Goal: Task Accomplishment & Management: Use online tool/utility

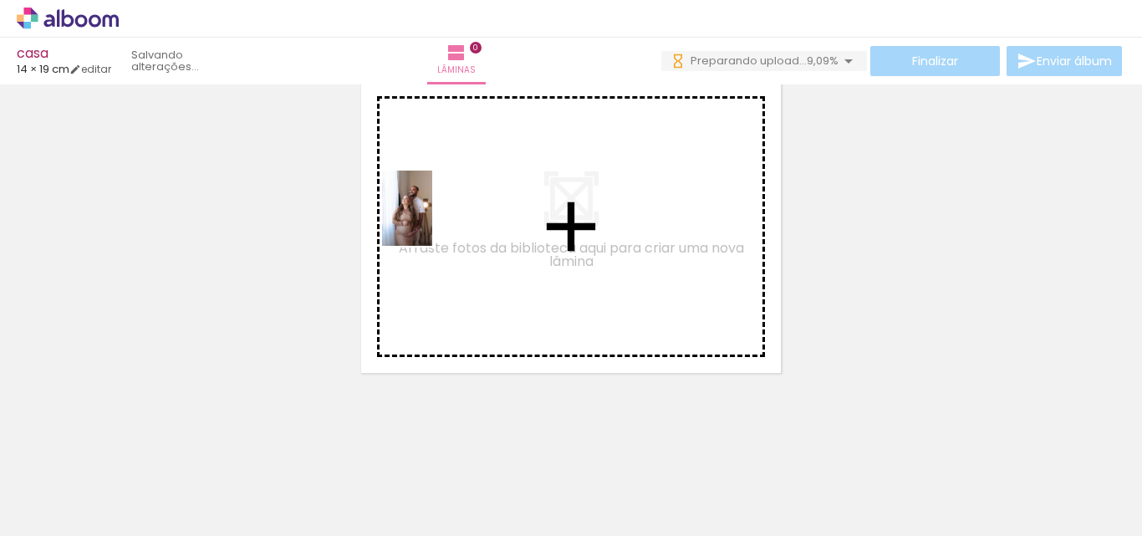
drag, startPoint x: 175, startPoint y: 486, endPoint x: 445, endPoint y: 215, distance: 382.9
click at [445, 215] on quentale-workspace at bounding box center [571, 268] width 1142 height 536
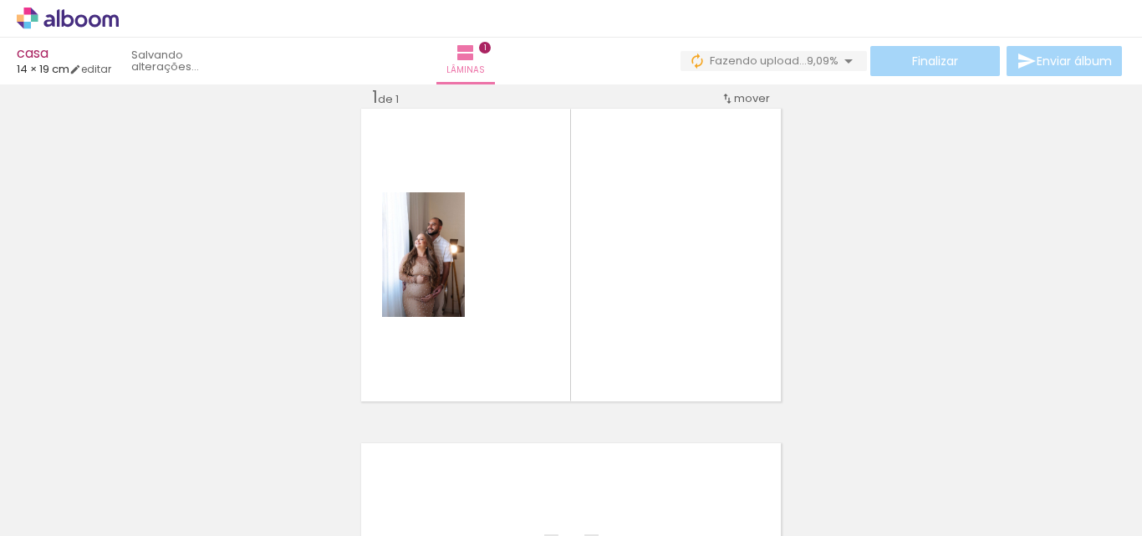
scroll to position [22, 0]
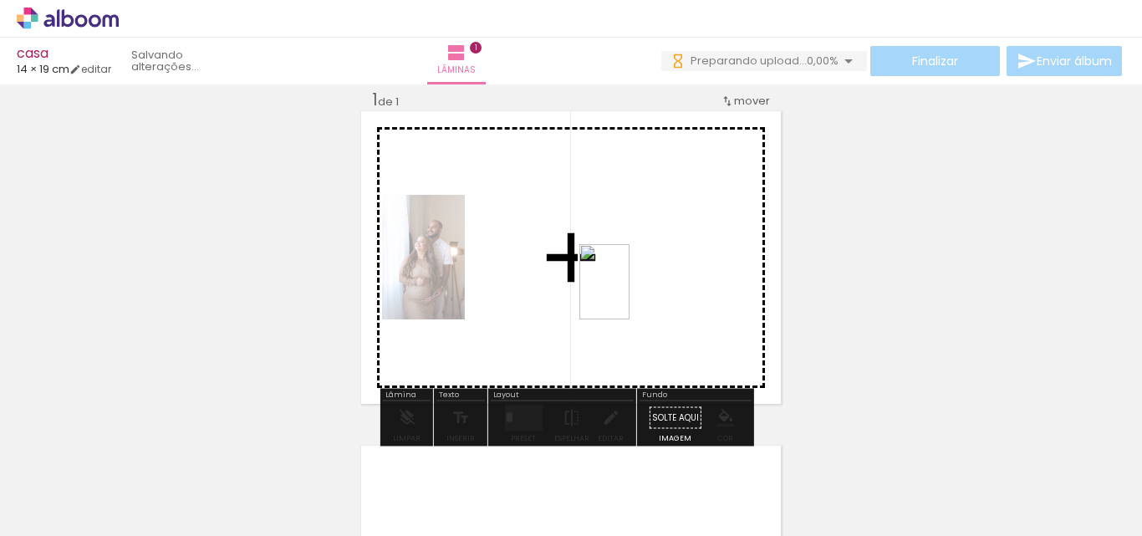
drag, startPoint x: 258, startPoint y: 499, endPoint x: 629, endPoint y: 294, distance: 423.8
click at [629, 294] on quentale-workspace at bounding box center [571, 268] width 1142 height 536
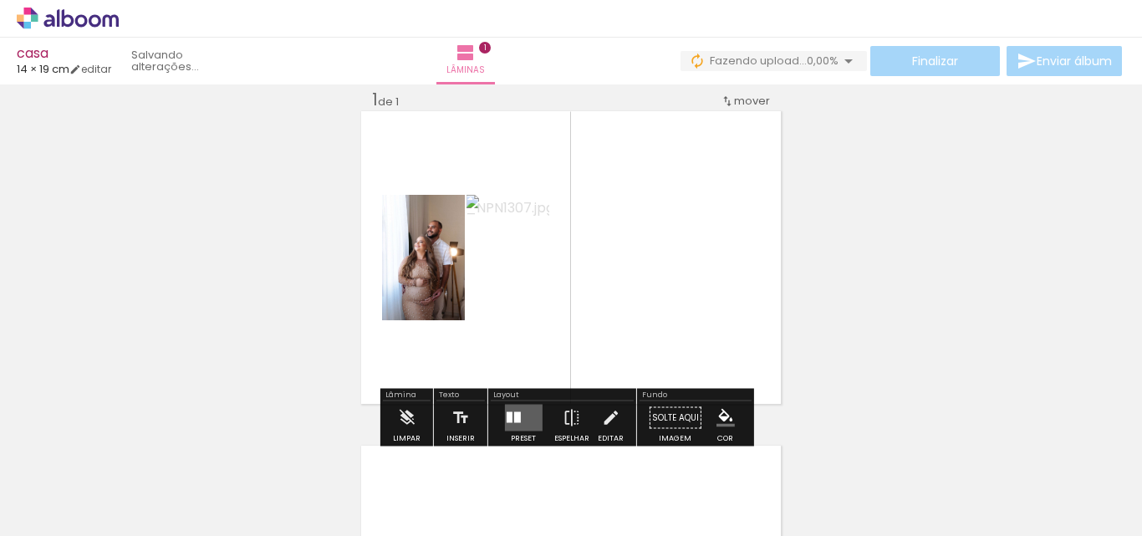
click at [507, 419] on div at bounding box center [509, 417] width 6 height 11
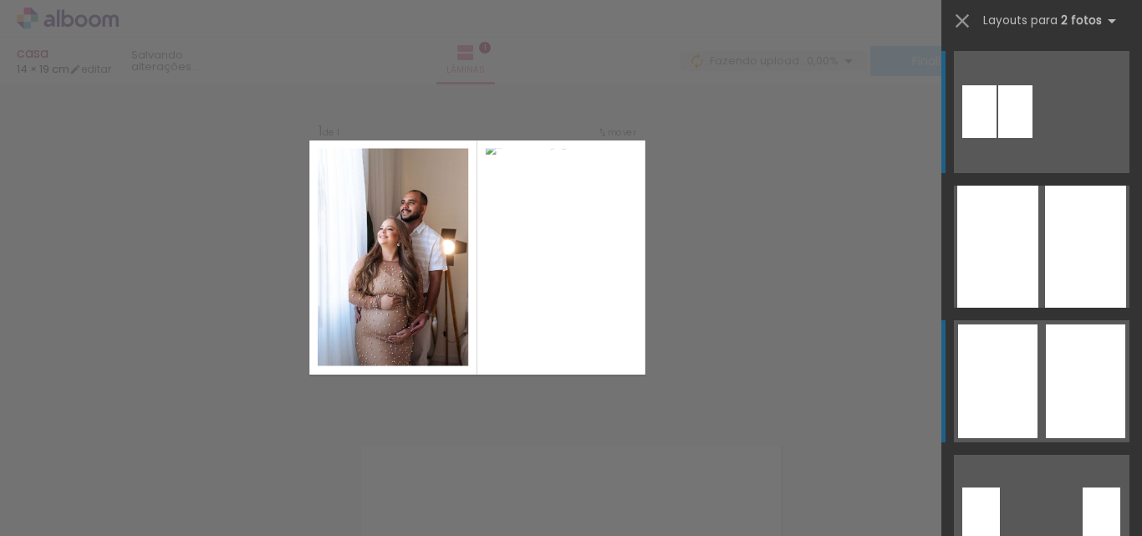
scroll to position [21, 0]
click at [1099, 364] on div at bounding box center [1084, 381] width 79 height 114
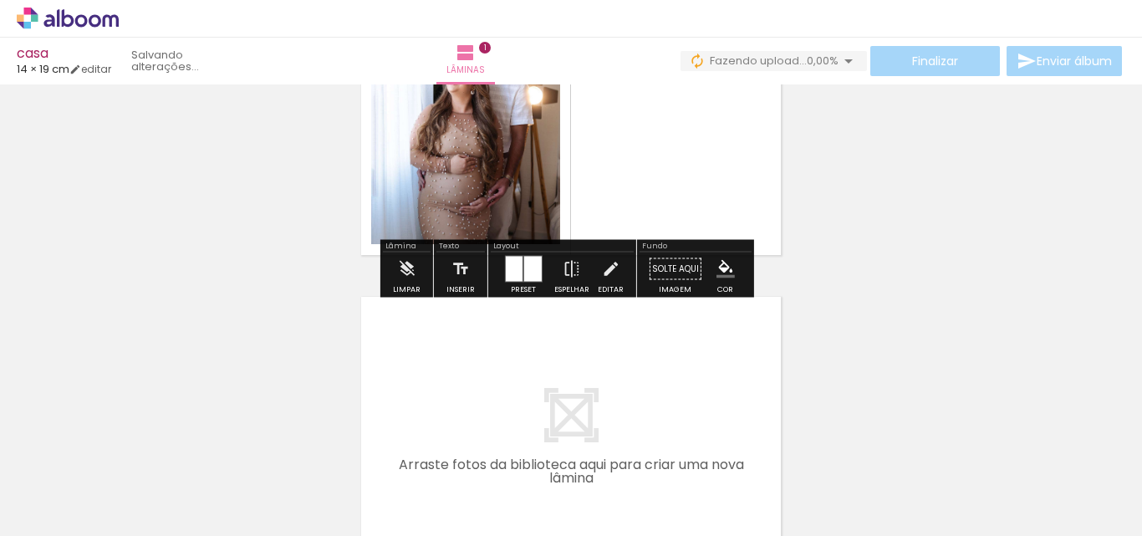
scroll to position [272, 0]
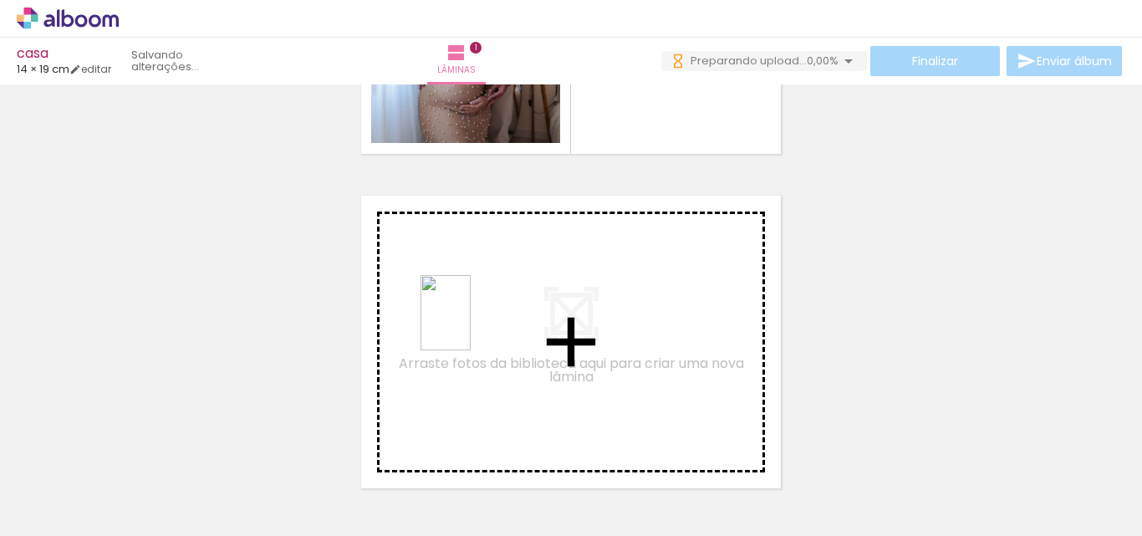
drag, startPoint x: 364, startPoint y: 503, endPoint x: 470, endPoint y: 325, distance: 207.7
click at [470, 325] on quentale-workspace at bounding box center [571, 268] width 1142 height 536
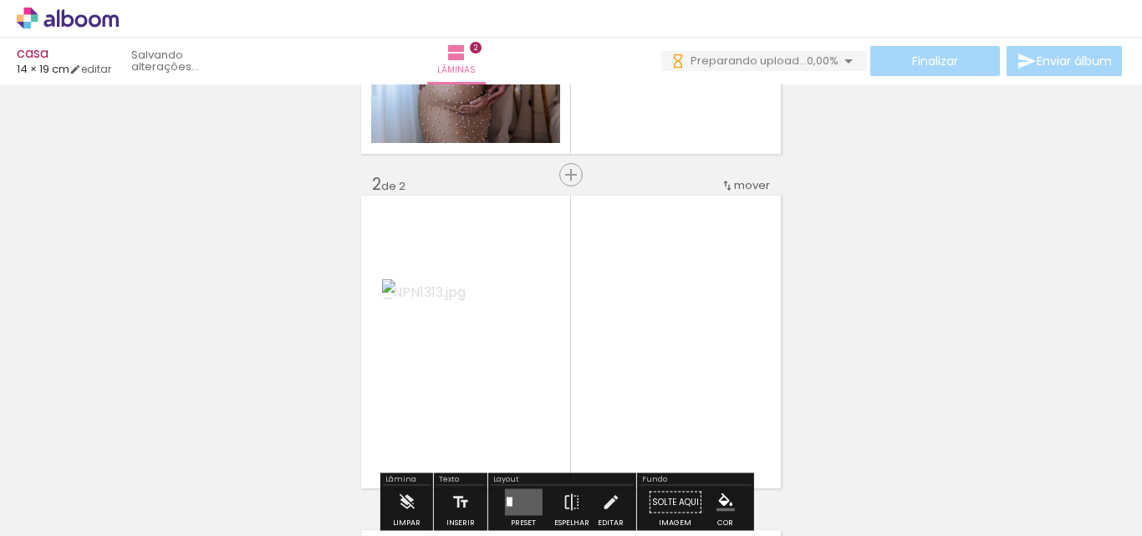
scroll to position [356, 0]
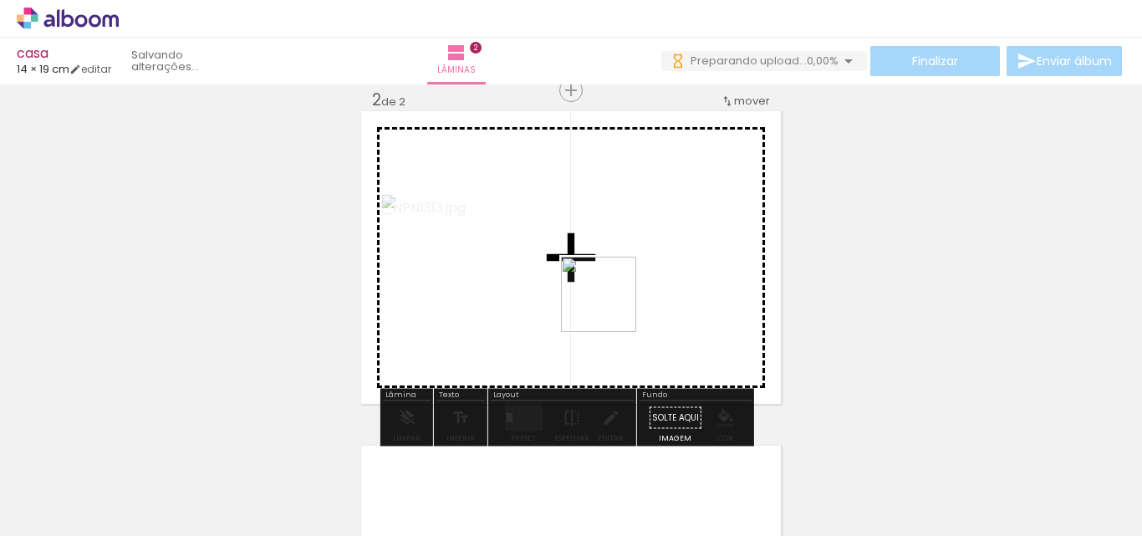
drag, startPoint x: 452, startPoint y: 508, endPoint x: 624, endPoint y: 297, distance: 272.0
click at [624, 297] on quentale-workspace at bounding box center [571, 268] width 1142 height 536
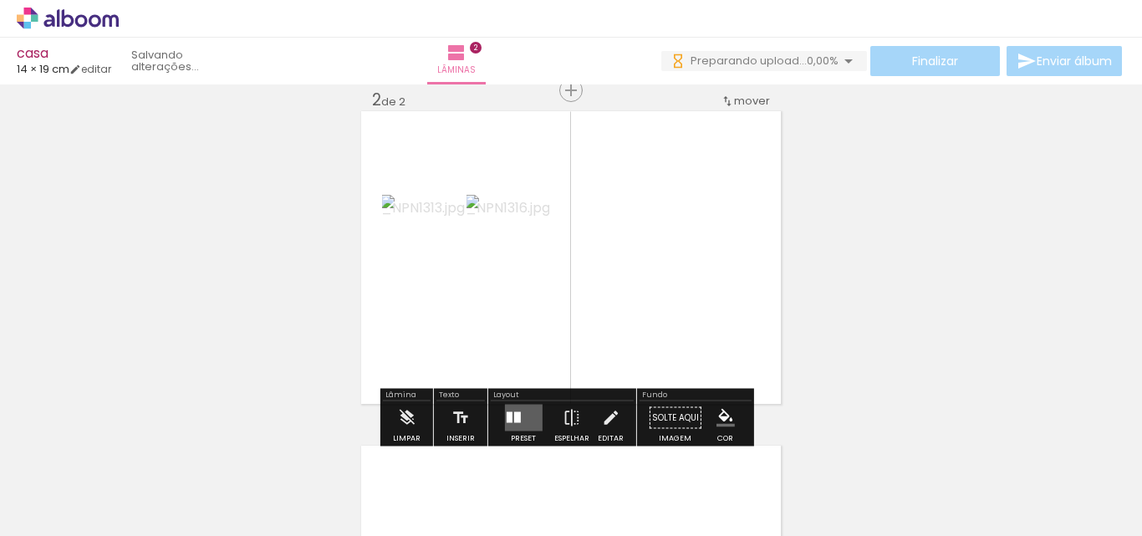
click at [506, 412] on div at bounding box center [509, 417] width 6 height 11
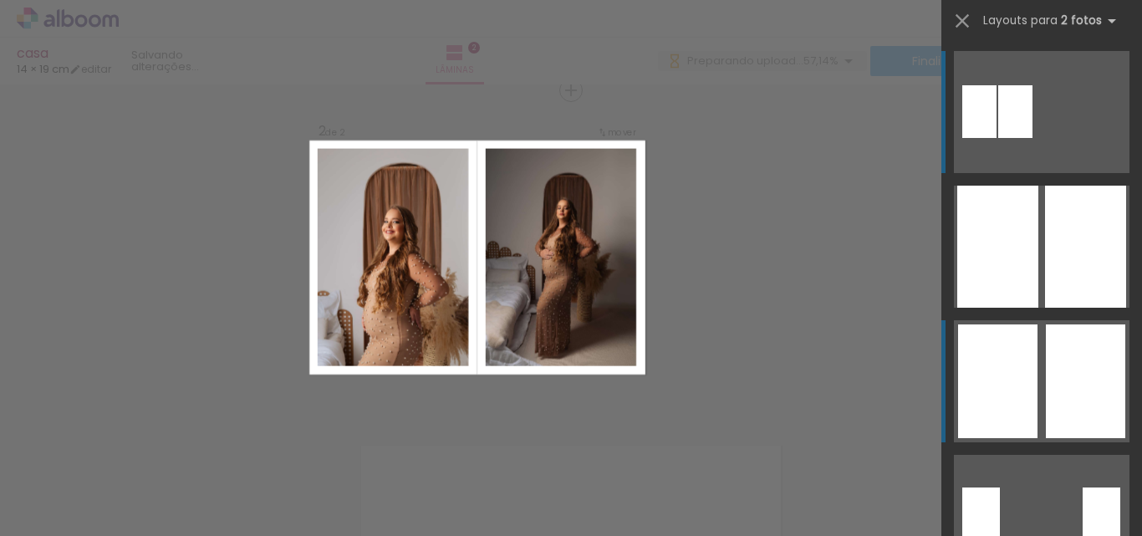
click at [1060, 353] on div at bounding box center [1084, 381] width 79 height 114
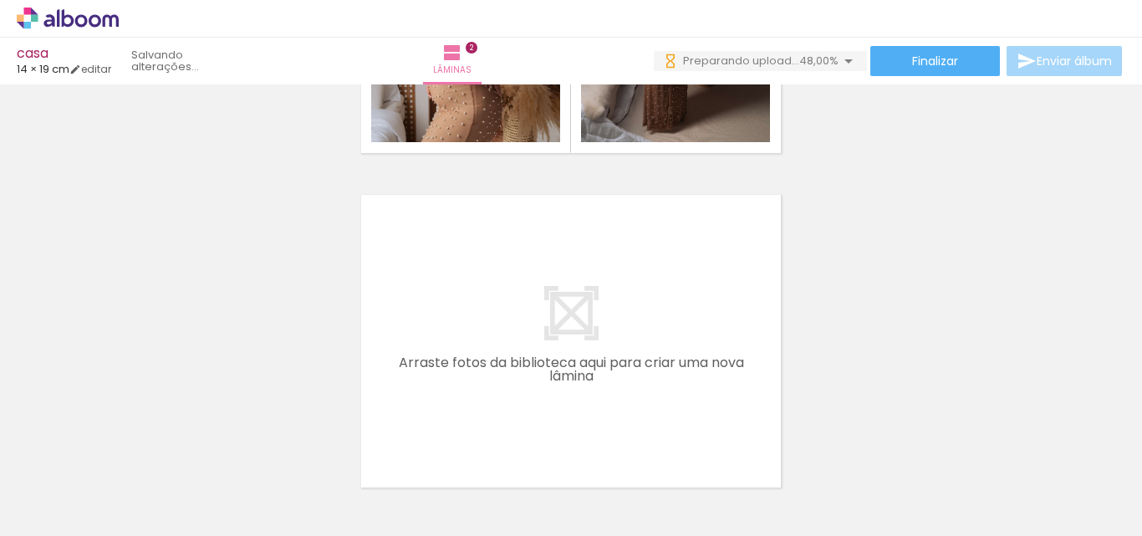
scroll to position [690, 0]
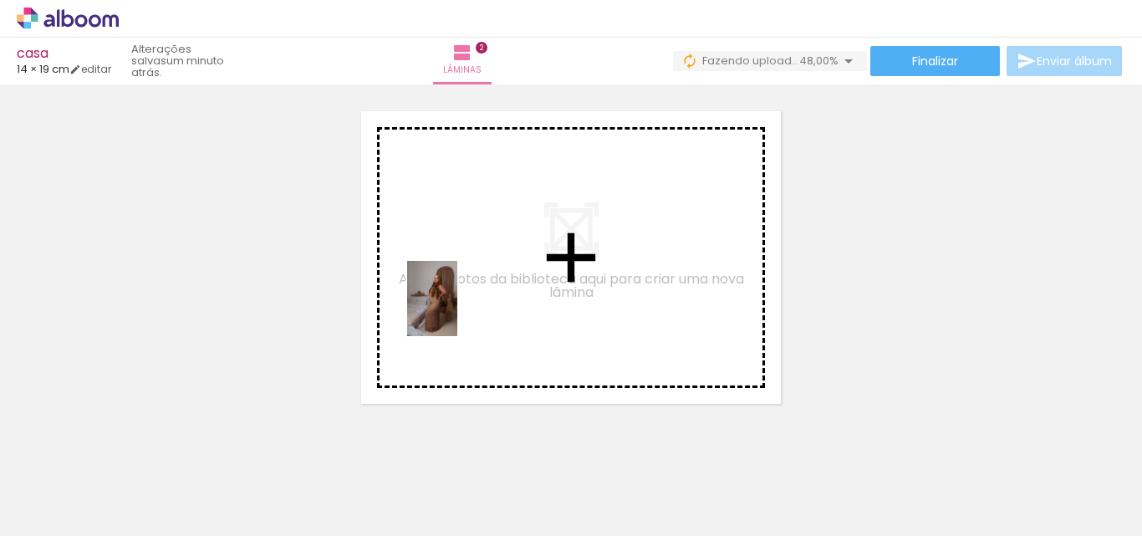
drag, startPoint x: 396, startPoint y: 506, endPoint x: 457, endPoint y: 311, distance: 204.0
click at [457, 311] on quentale-workspace at bounding box center [571, 268] width 1142 height 536
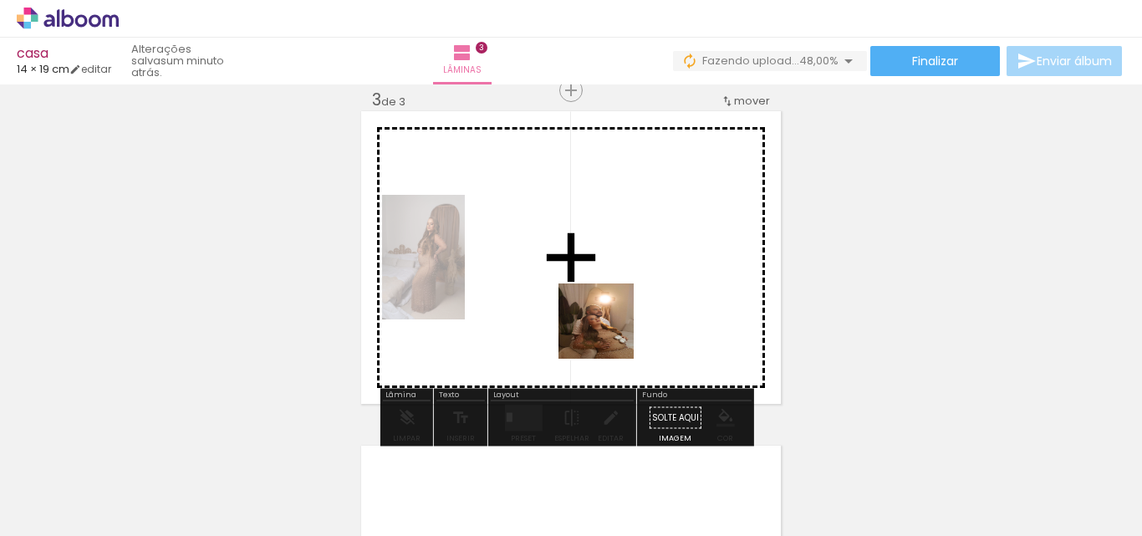
drag, startPoint x: 495, startPoint y: 501, endPoint x: 650, endPoint y: 296, distance: 257.7
click at [650, 296] on quentale-workspace at bounding box center [571, 268] width 1142 height 536
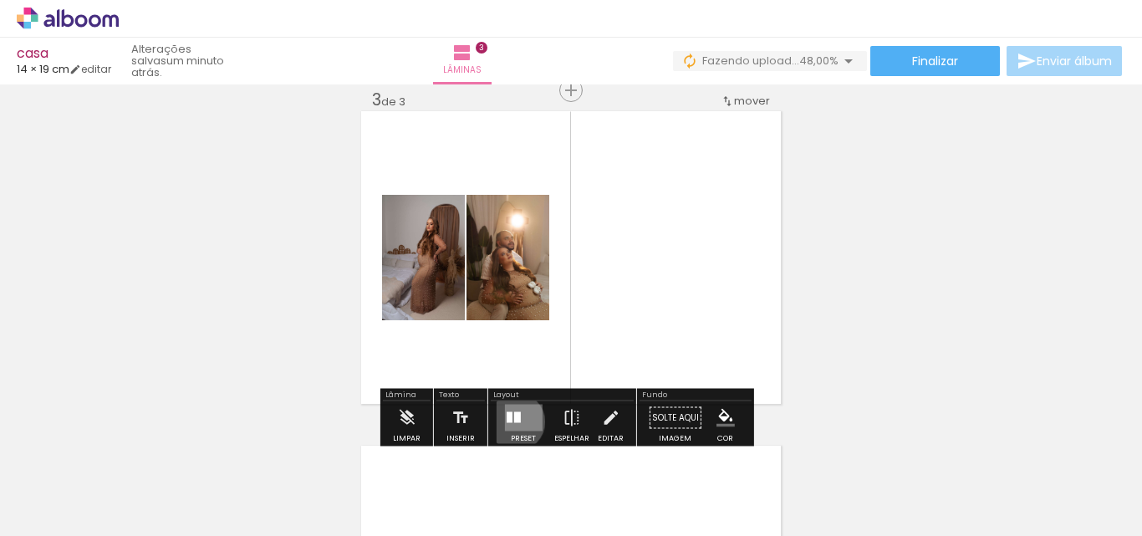
click at [513, 421] on div at bounding box center [516, 417] width 7 height 11
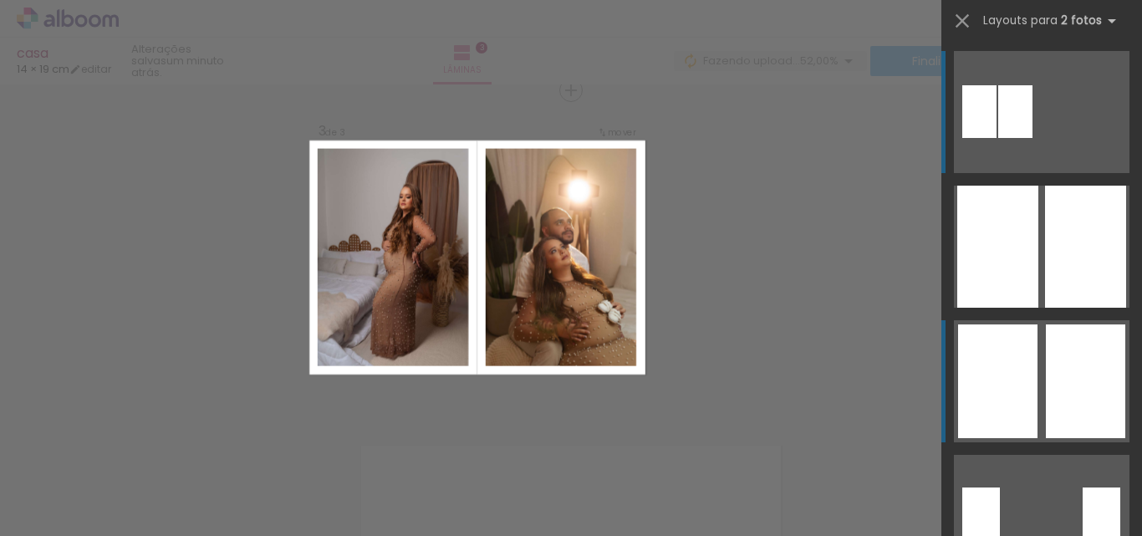
click at [1072, 368] on div at bounding box center [1084, 381] width 79 height 114
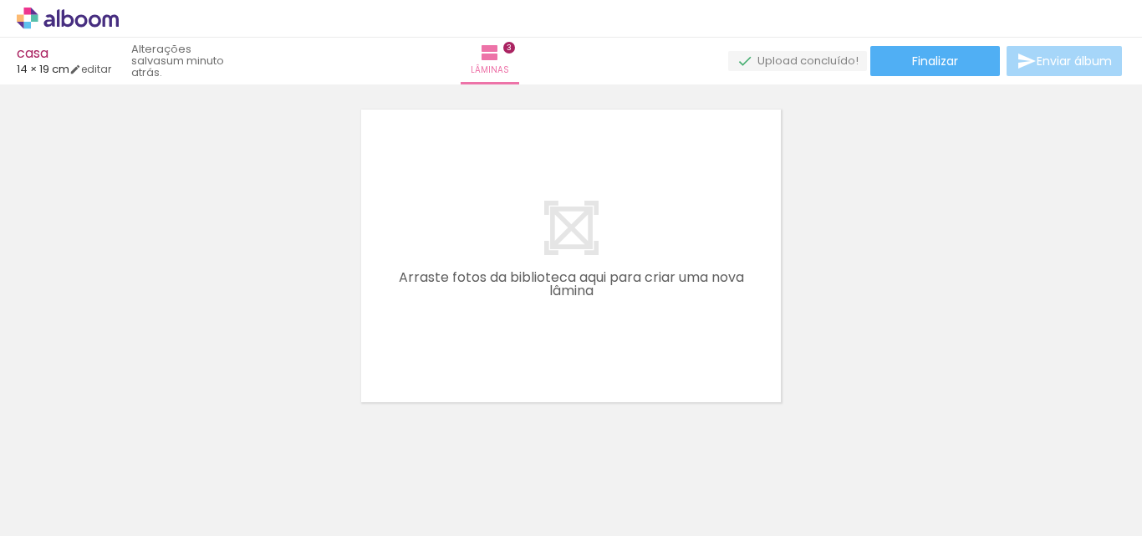
scroll to position [1055, 0]
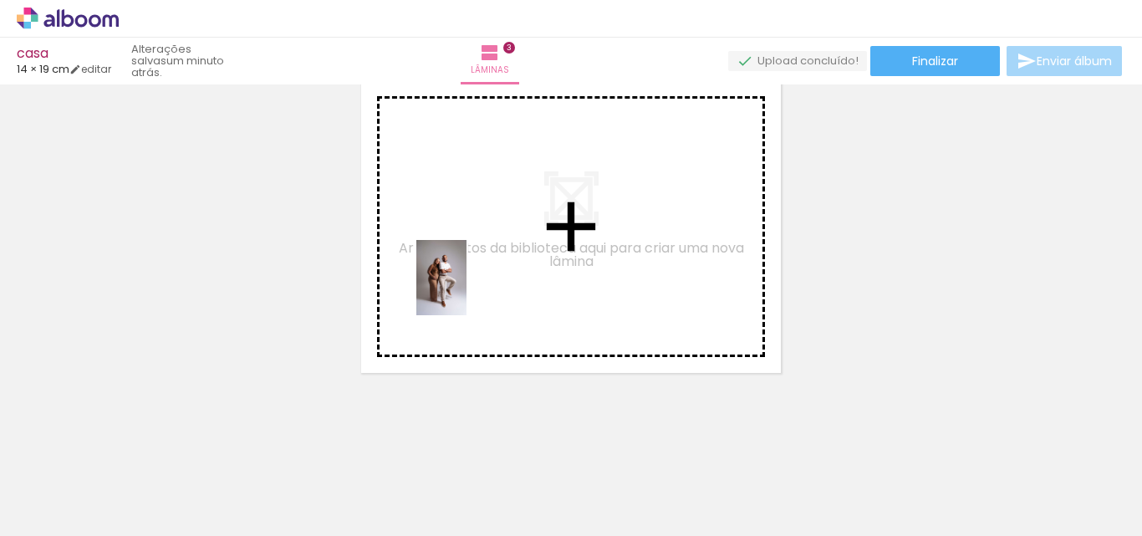
drag, startPoint x: 641, startPoint y: 498, endPoint x: 466, endPoint y: 290, distance: 271.7
click at [466, 290] on quentale-workspace at bounding box center [571, 268] width 1142 height 536
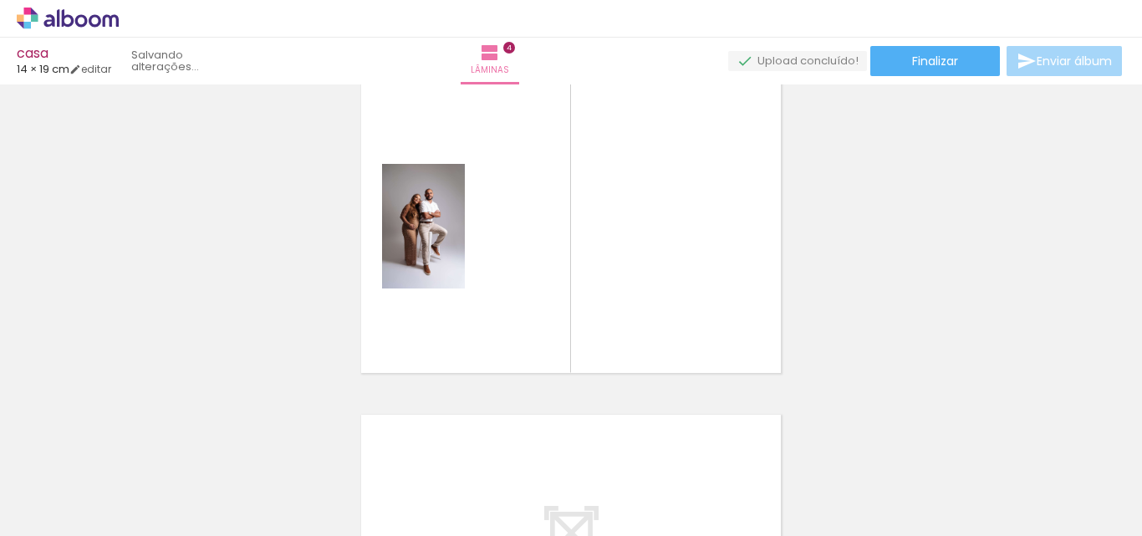
scroll to position [1025, 0]
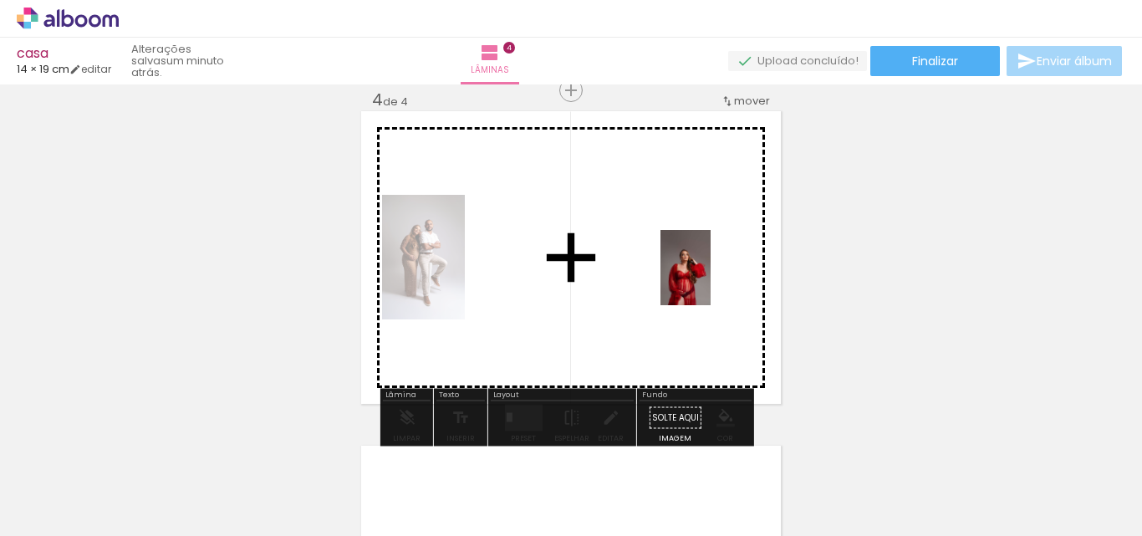
drag, startPoint x: 735, startPoint y: 495, endPoint x: 710, endPoint y: 280, distance: 216.1
click at [710, 280] on quentale-workspace at bounding box center [571, 268] width 1142 height 536
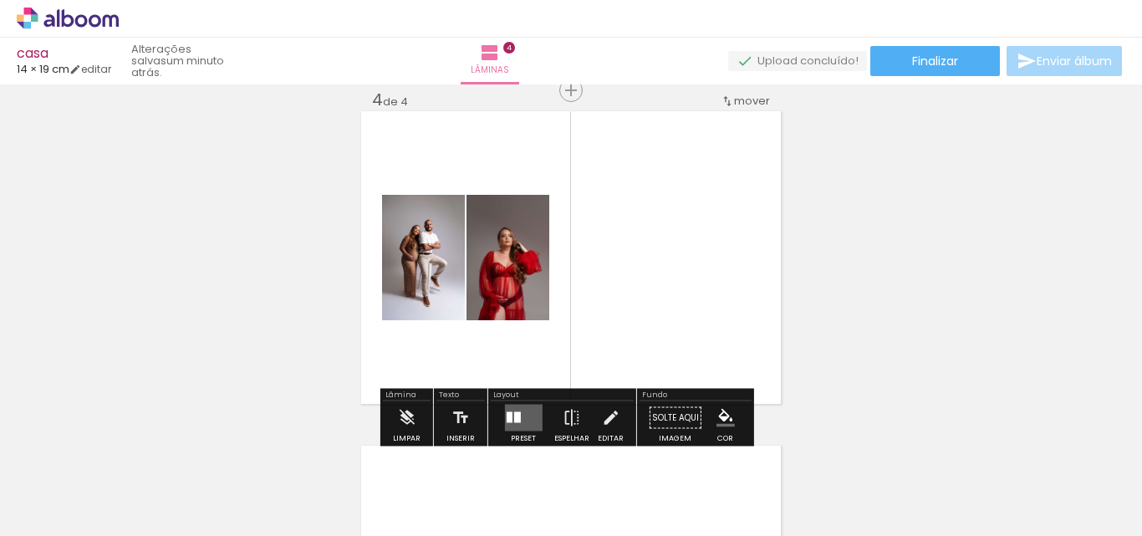
click at [77, 481] on input "Todas as fotos" at bounding box center [47, 485] width 64 height 14
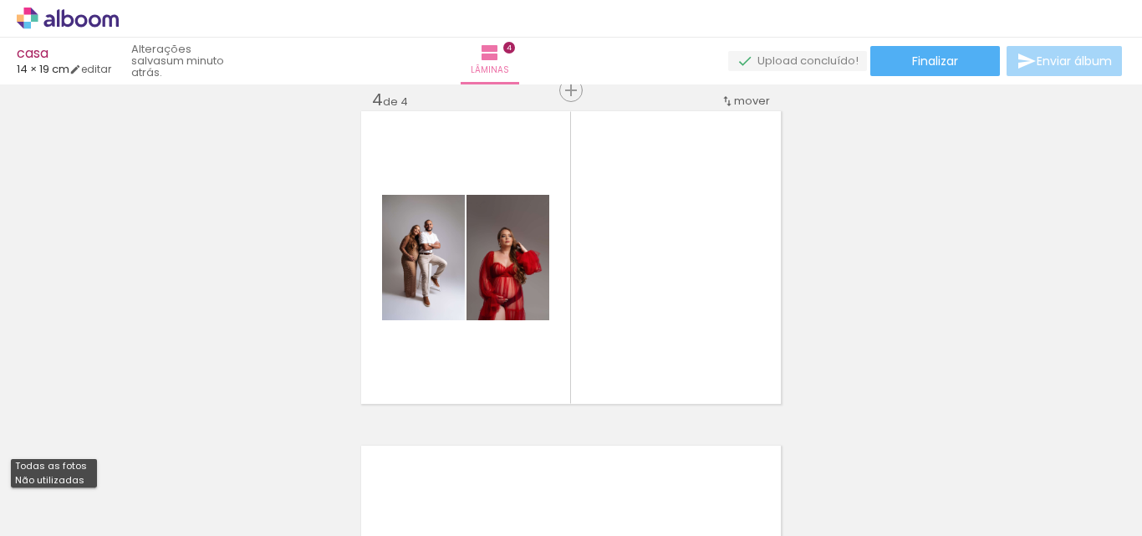
click at [80, 483] on paper-item "Não utilizadas" at bounding box center [54, 480] width 86 height 14
type input "Não utilizadas"
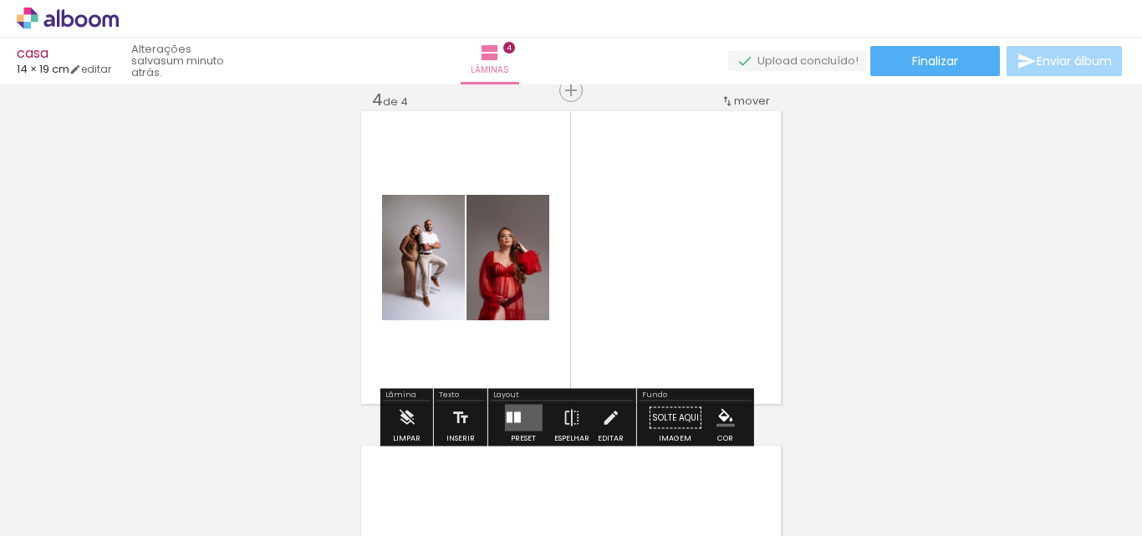
click at [513, 409] on quentale-layouter at bounding box center [523, 417] width 38 height 27
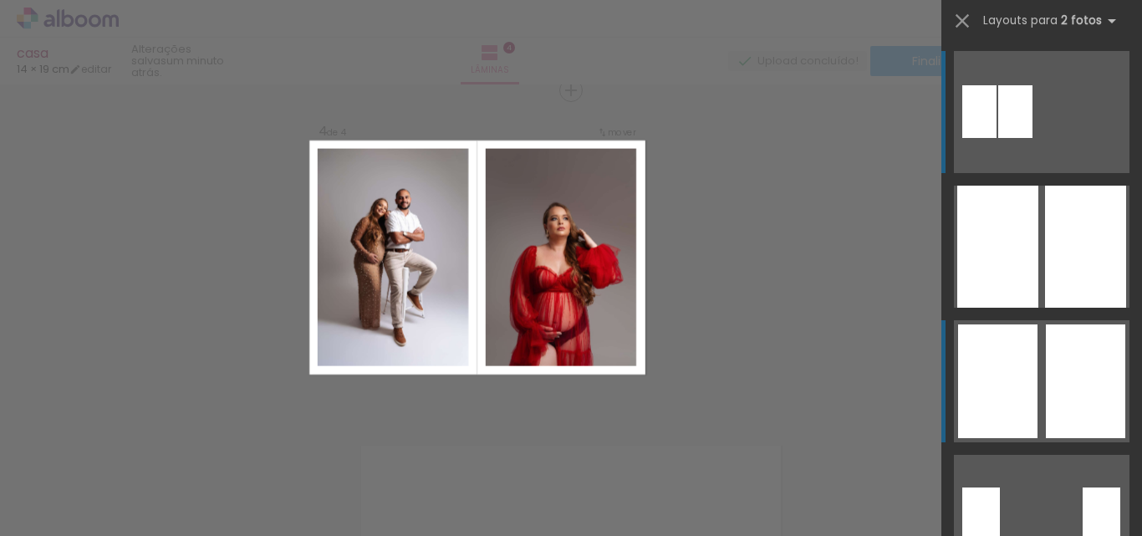
click at [1024, 343] on div at bounding box center [997, 381] width 79 height 114
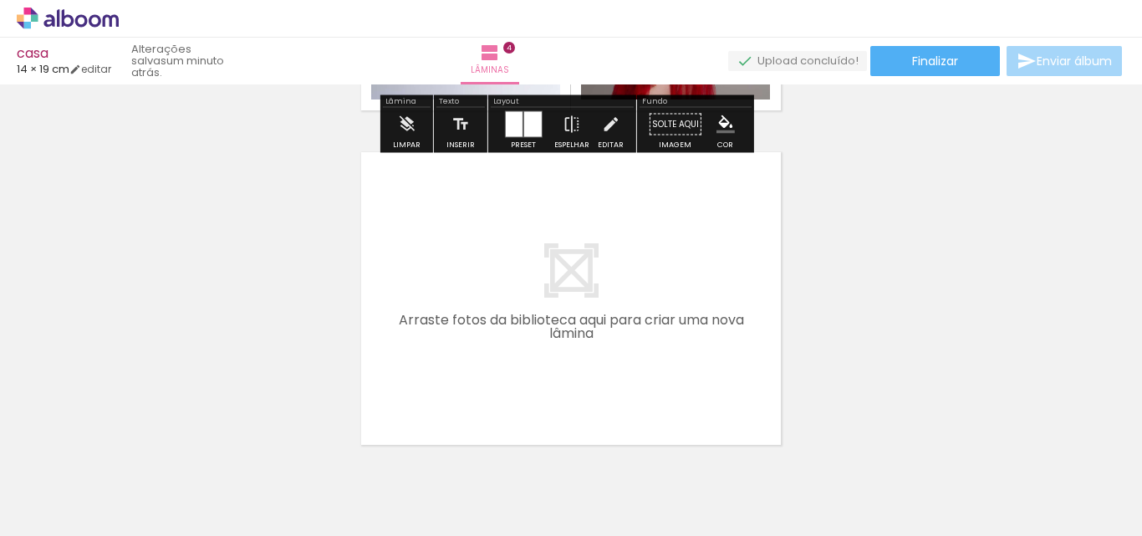
scroll to position [1359, 0]
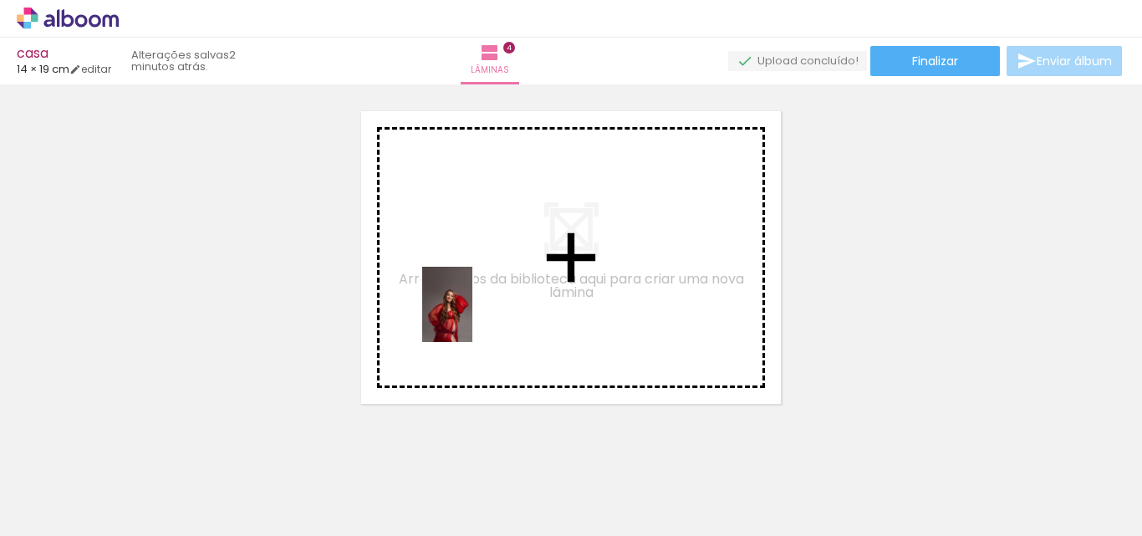
drag, startPoint x: 163, startPoint y: 507, endPoint x: 472, endPoint y: 317, distance: 363.2
click at [472, 317] on quentale-workspace at bounding box center [571, 268] width 1142 height 536
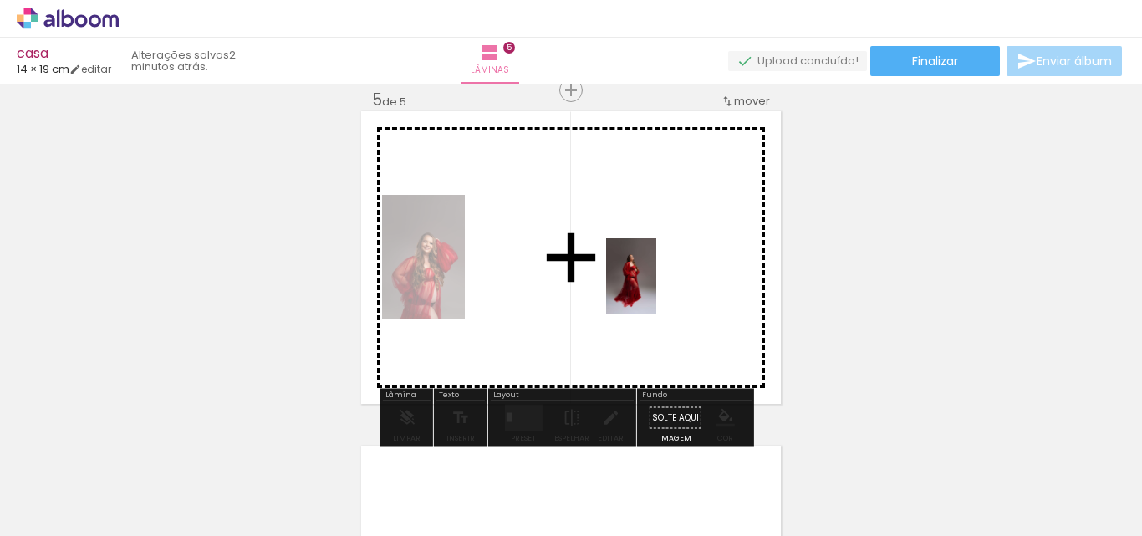
drag, startPoint x: 174, startPoint y: 486, endPoint x: 652, endPoint y: 289, distance: 516.8
click at [652, 289] on quentale-workspace at bounding box center [571, 268] width 1142 height 536
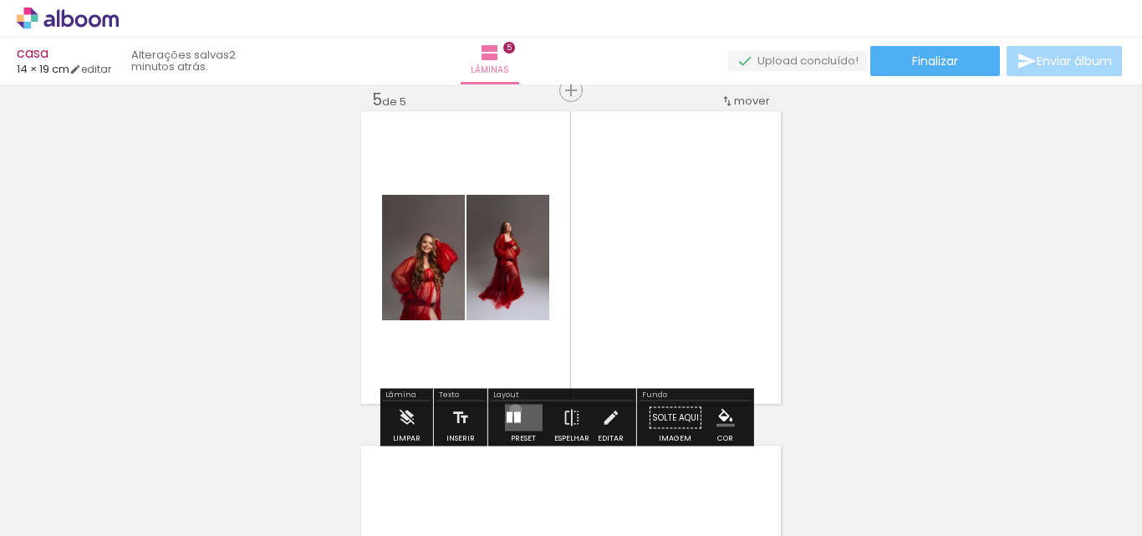
click at [511, 410] on quentale-layouter at bounding box center [523, 417] width 38 height 27
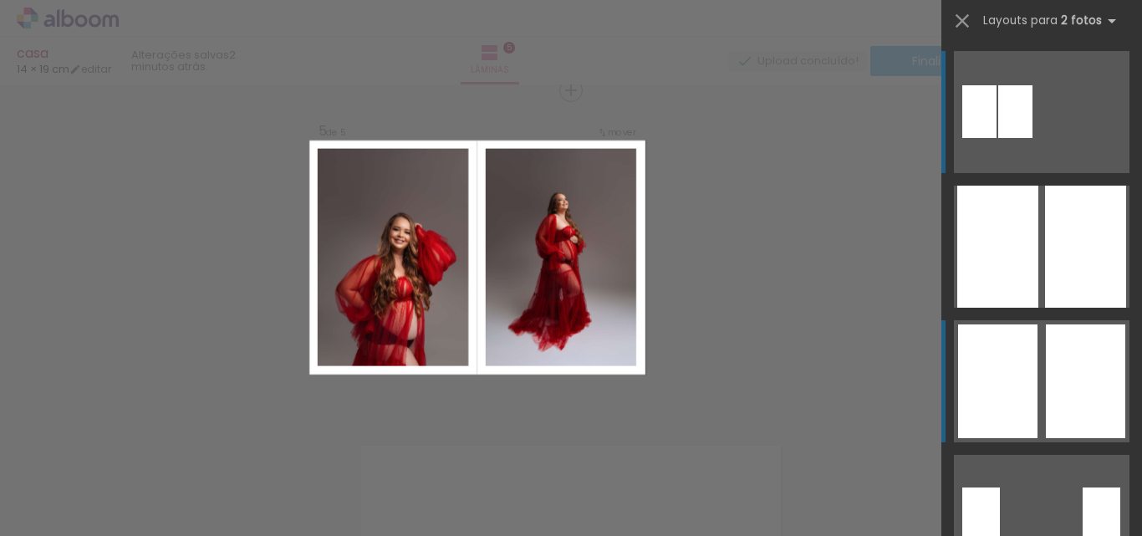
click at [1059, 351] on div at bounding box center [1084, 381] width 79 height 114
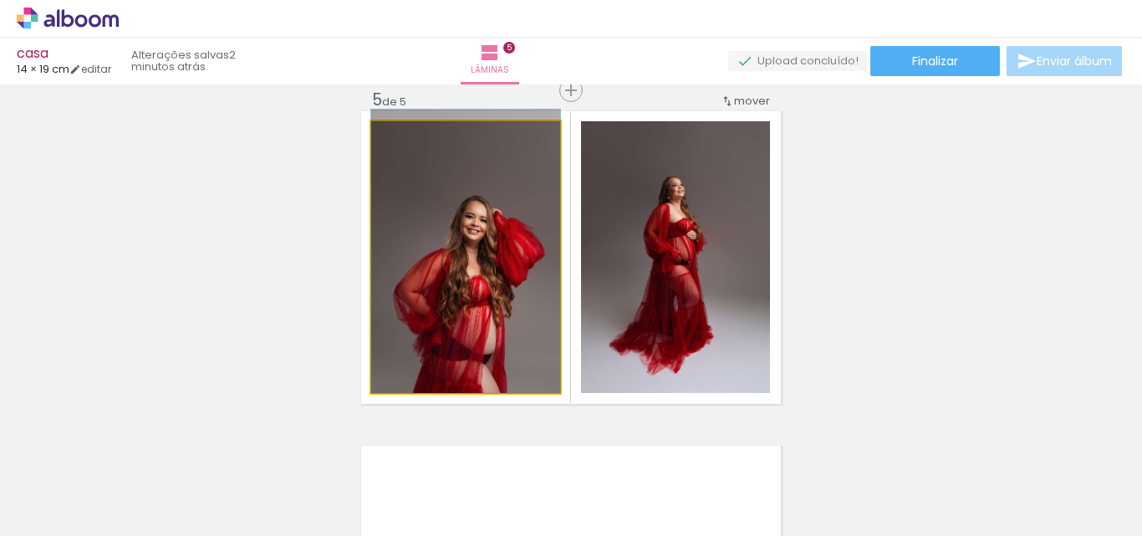
drag, startPoint x: 457, startPoint y: 274, endPoint x: 469, endPoint y: 226, distance: 49.9
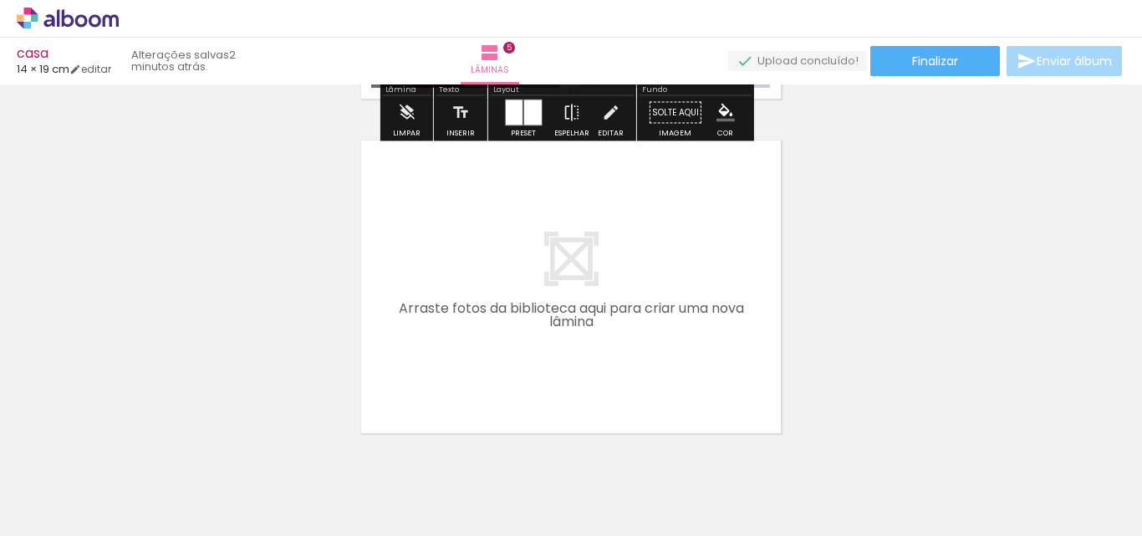
scroll to position [1693, 0]
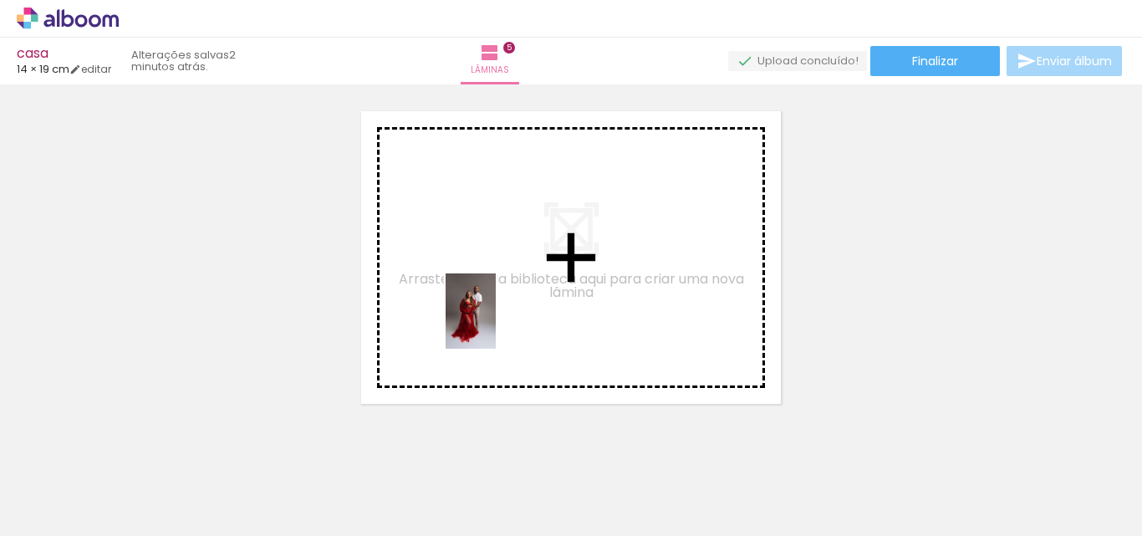
drag, startPoint x: 160, startPoint y: 503, endPoint x: 491, endPoint y: 309, distance: 383.5
click at [491, 309] on quentale-workspace at bounding box center [571, 268] width 1142 height 536
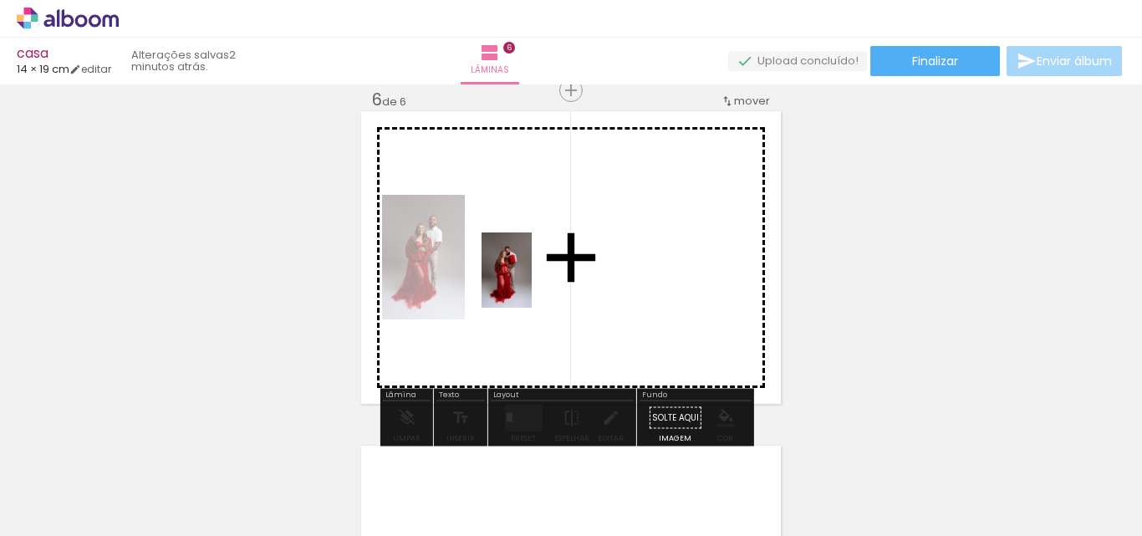
drag, startPoint x: 180, startPoint y: 497, endPoint x: 531, endPoint y: 282, distance: 412.2
click at [531, 282] on quentale-workspace at bounding box center [571, 268] width 1142 height 536
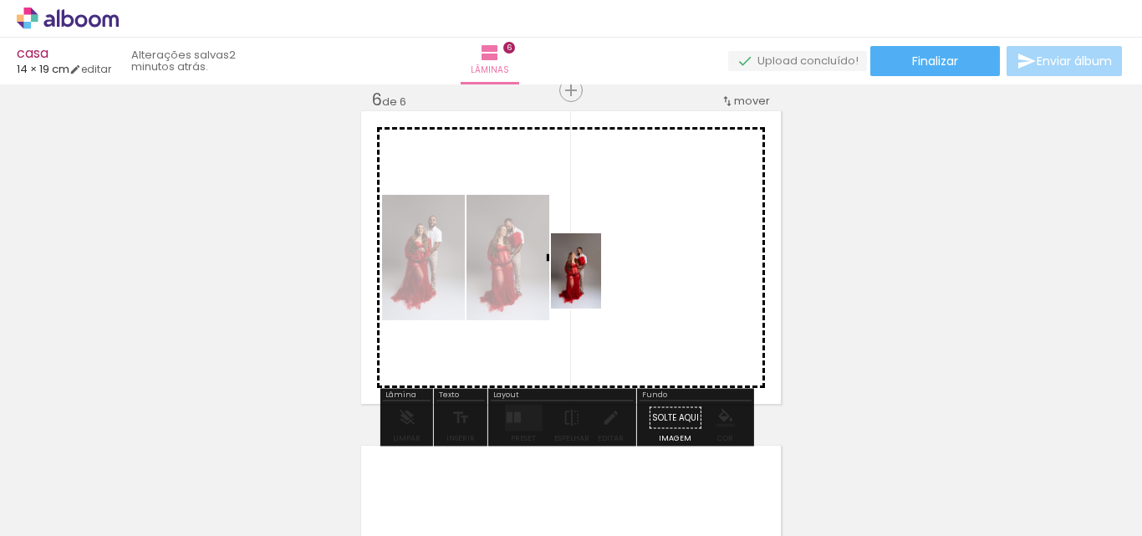
drag, startPoint x: 170, startPoint y: 489, endPoint x: 601, endPoint y: 283, distance: 476.9
click at [601, 283] on quentale-workspace at bounding box center [571, 268] width 1142 height 536
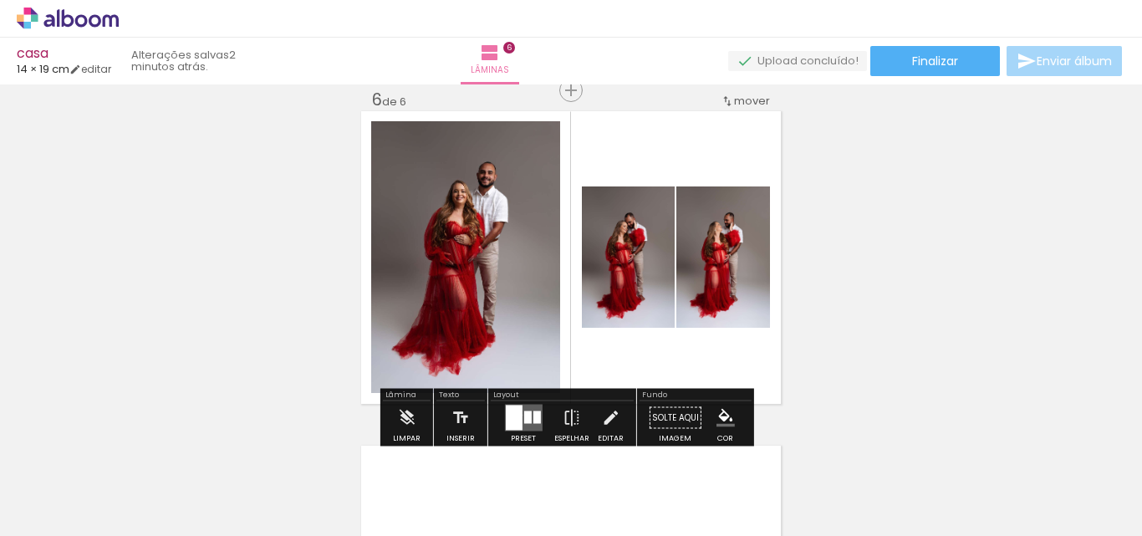
click at [517, 414] on div at bounding box center [513, 417] width 17 height 25
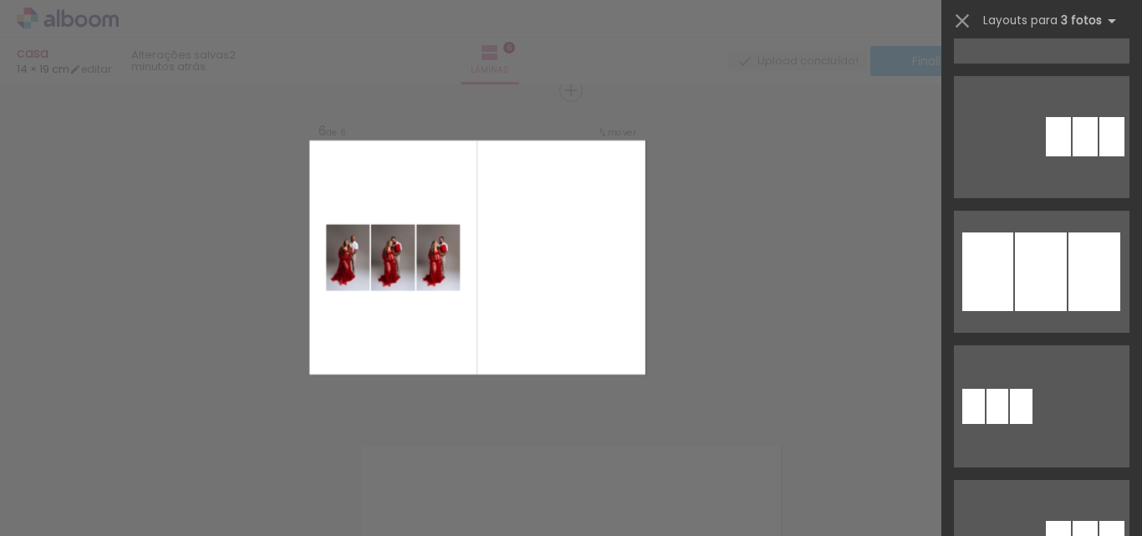
scroll to position [919, 0]
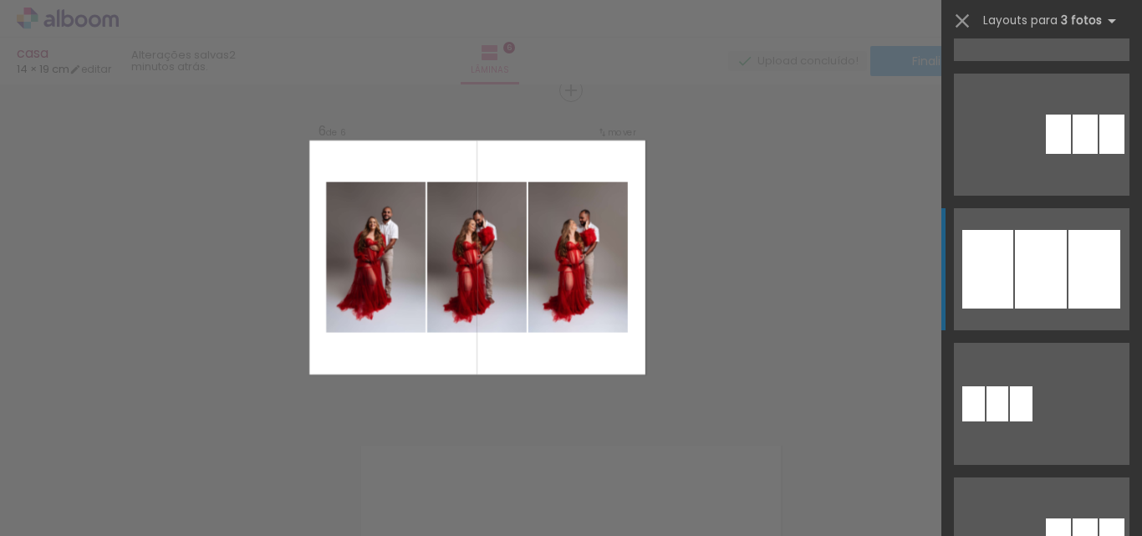
click at [1050, 297] on div at bounding box center [1040, 269] width 52 height 79
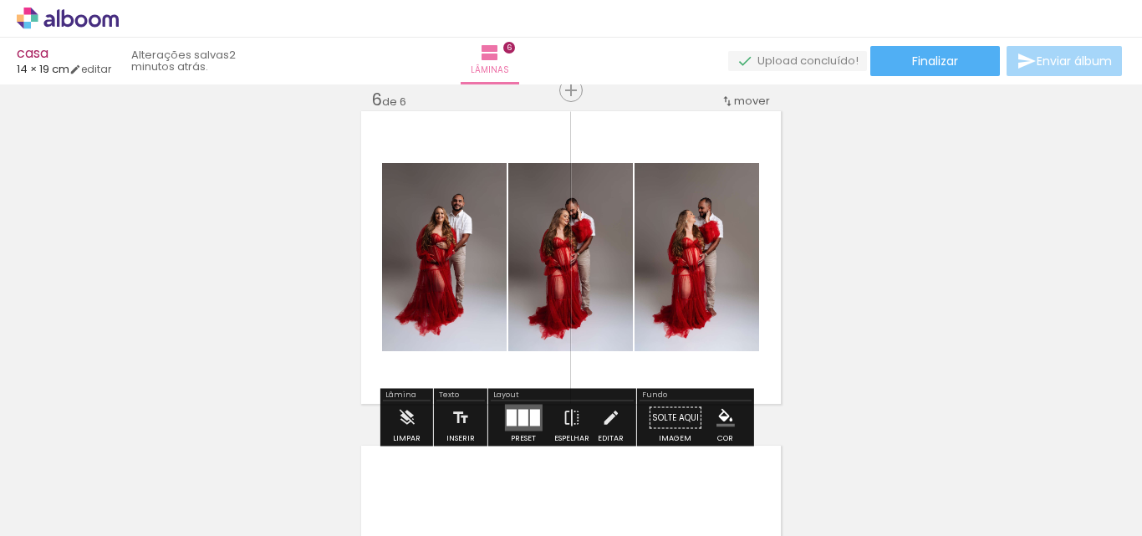
scroll to position [1777, 0]
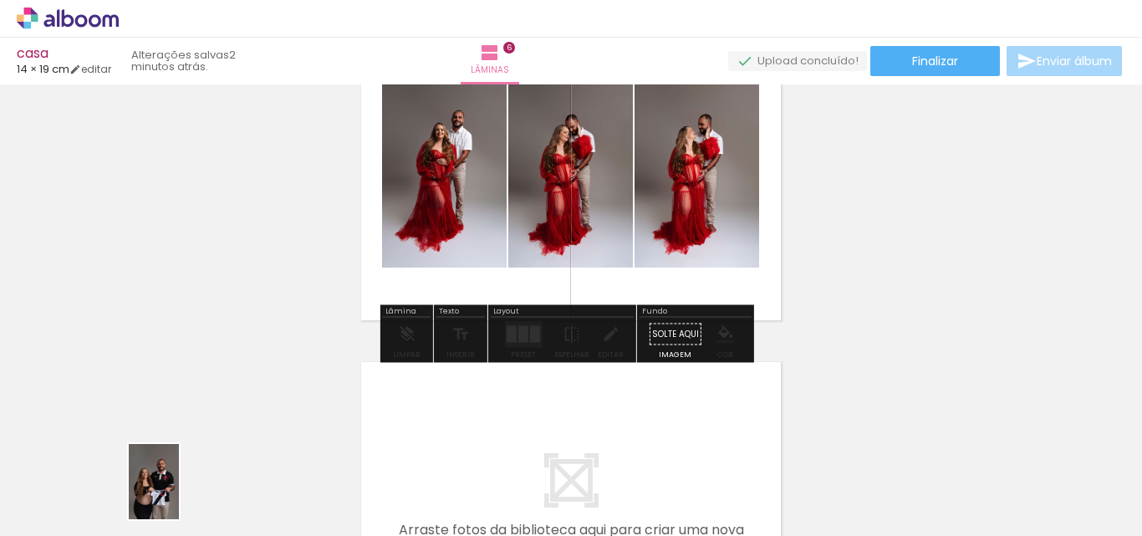
drag, startPoint x: 170, startPoint y: 491, endPoint x: 179, endPoint y: 494, distance: 9.0
click at [179, 494] on div at bounding box center [165, 479] width 55 height 83
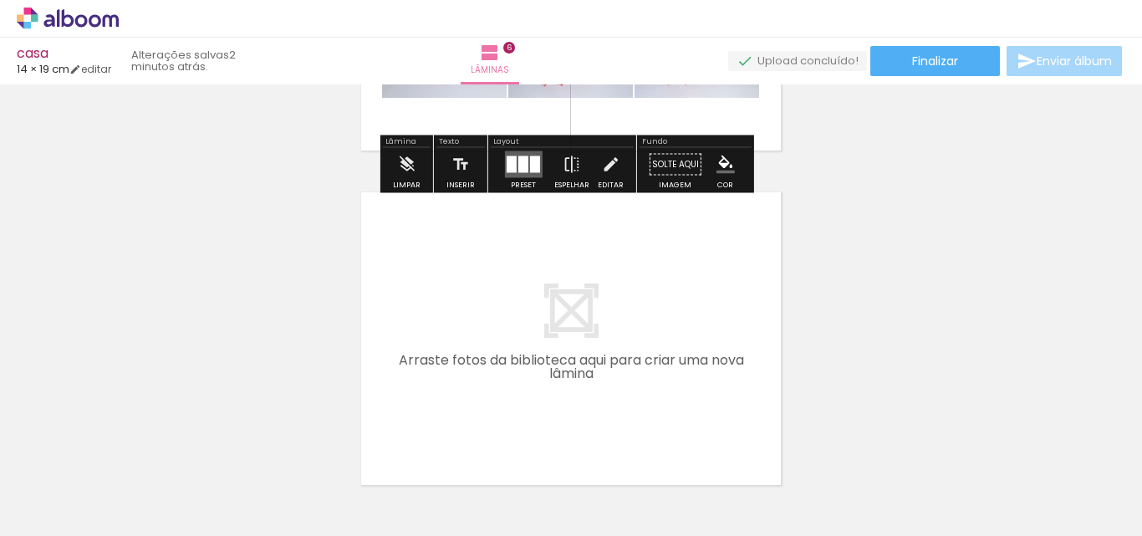
scroll to position [2027, 0]
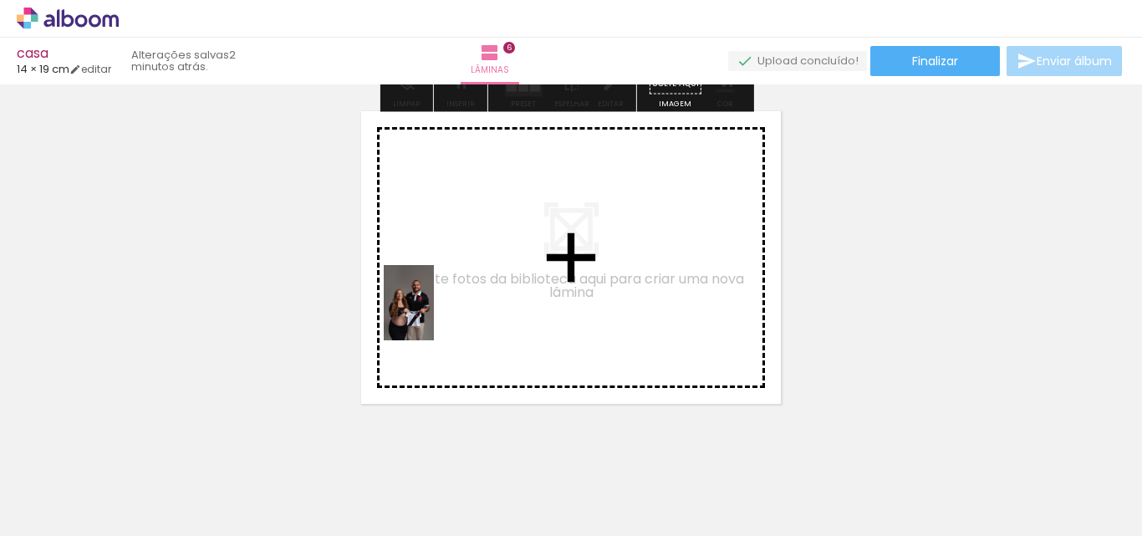
drag, startPoint x: 182, startPoint y: 491, endPoint x: 471, endPoint y: 291, distance: 351.4
click at [471, 291] on quentale-workspace at bounding box center [571, 268] width 1142 height 536
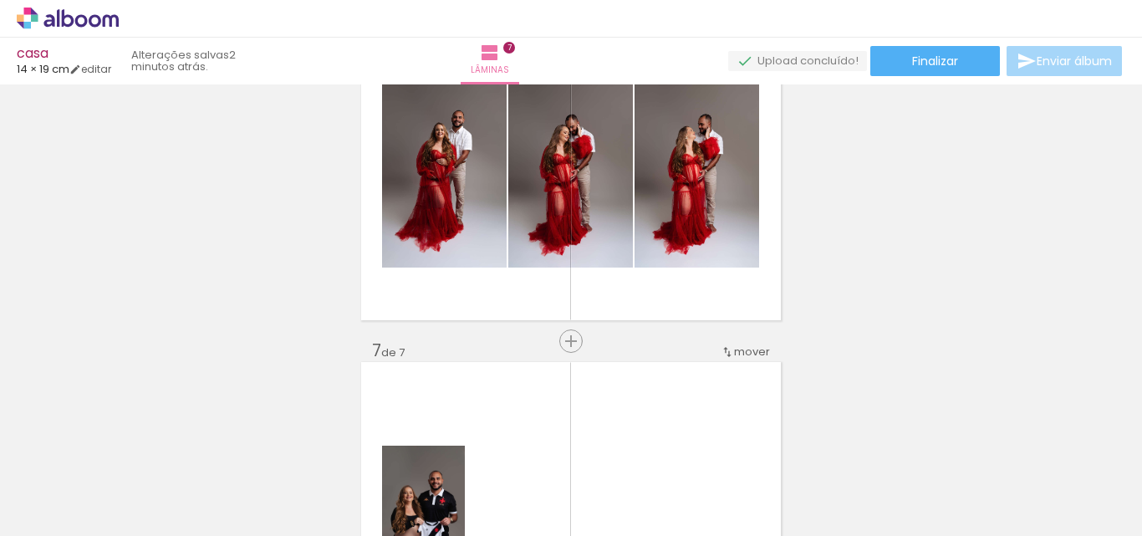
scroll to position [0, 0]
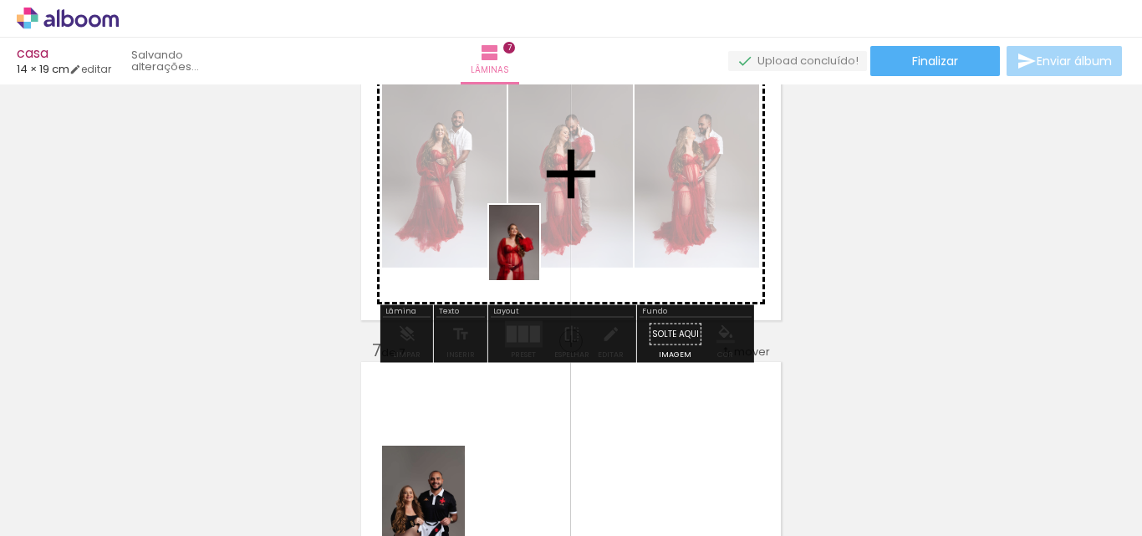
drag, startPoint x: 179, startPoint y: 491, endPoint x: 539, endPoint y: 255, distance: 430.4
click at [539, 255] on quentale-workspace at bounding box center [571, 268] width 1142 height 536
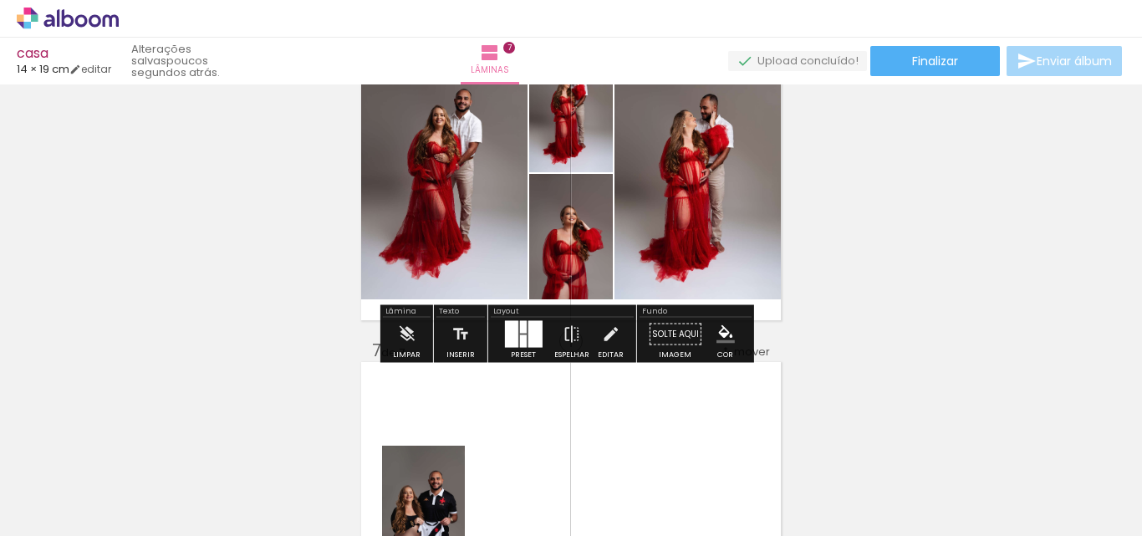
scroll to position [1693, 0]
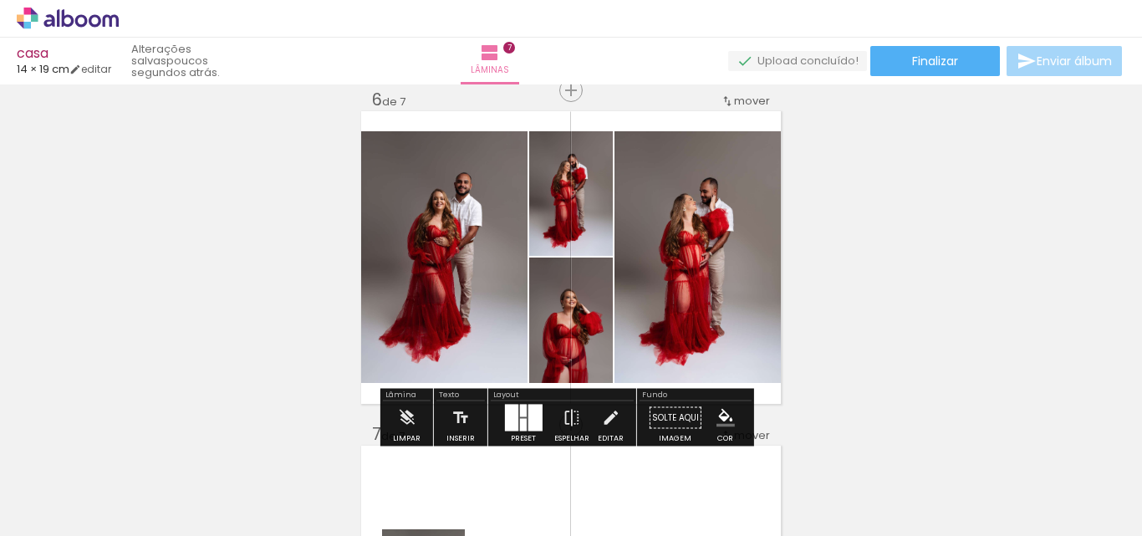
click at [527, 411] on div at bounding box center [534, 417] width 14 height 27
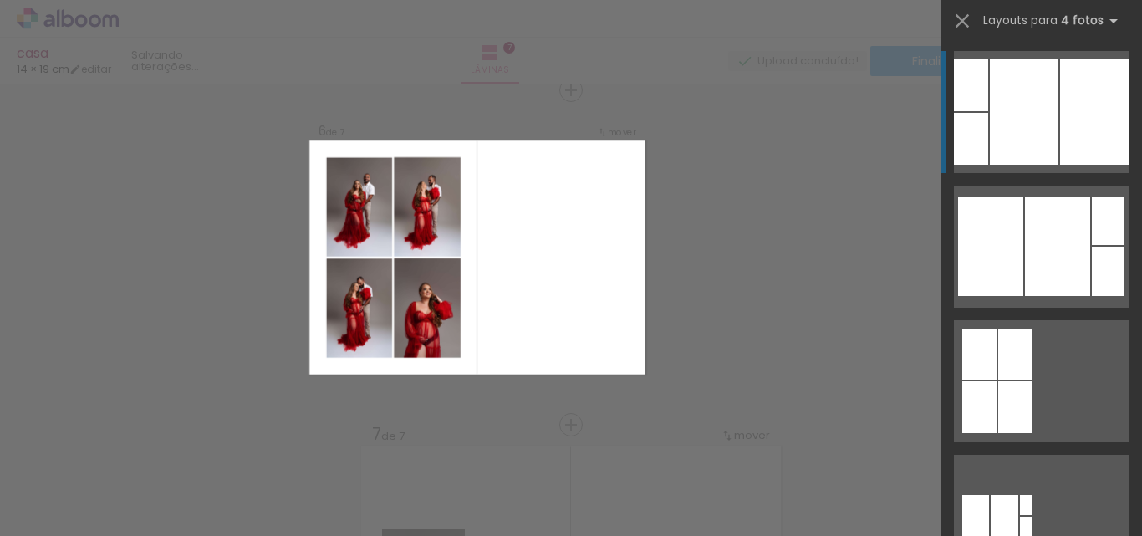
scroll to position [1170, 0]
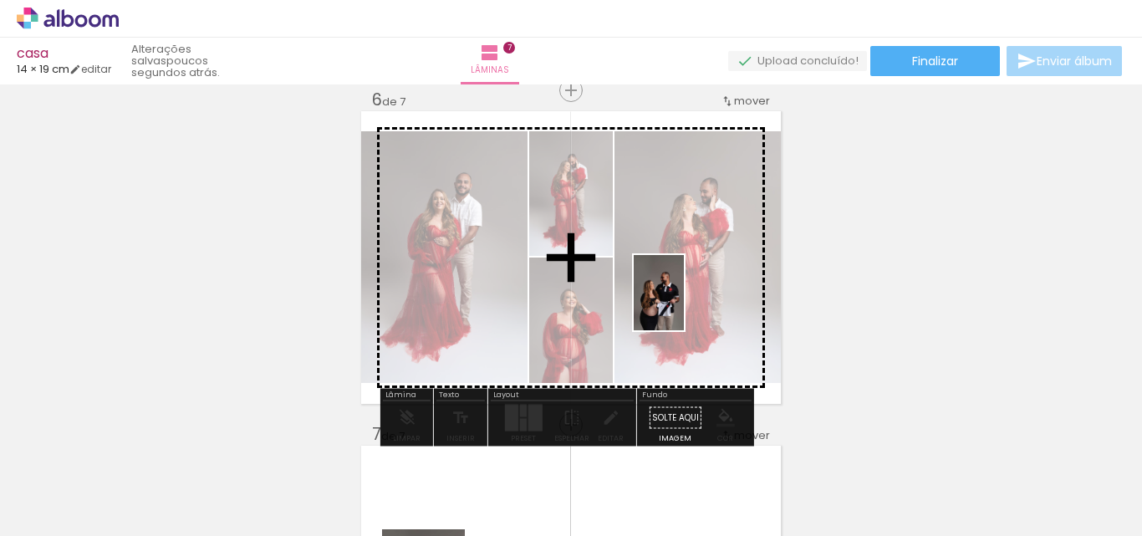
drag, startPoint x: 175, startPoint y: 482, endPoint x: 684, endPoint y: 305, distance: 538.9
click at [684, 305] on quentale-workspace at bounding box center [571, 268] width 1142 height 536
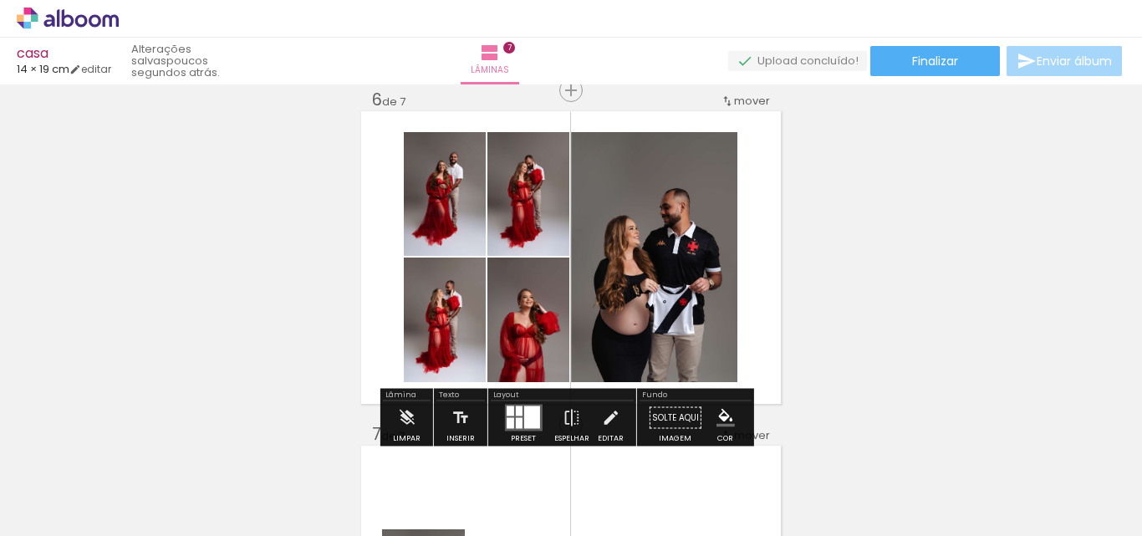
click at [528, 414] on div at bounding box center [531, 417] width 16 height 23
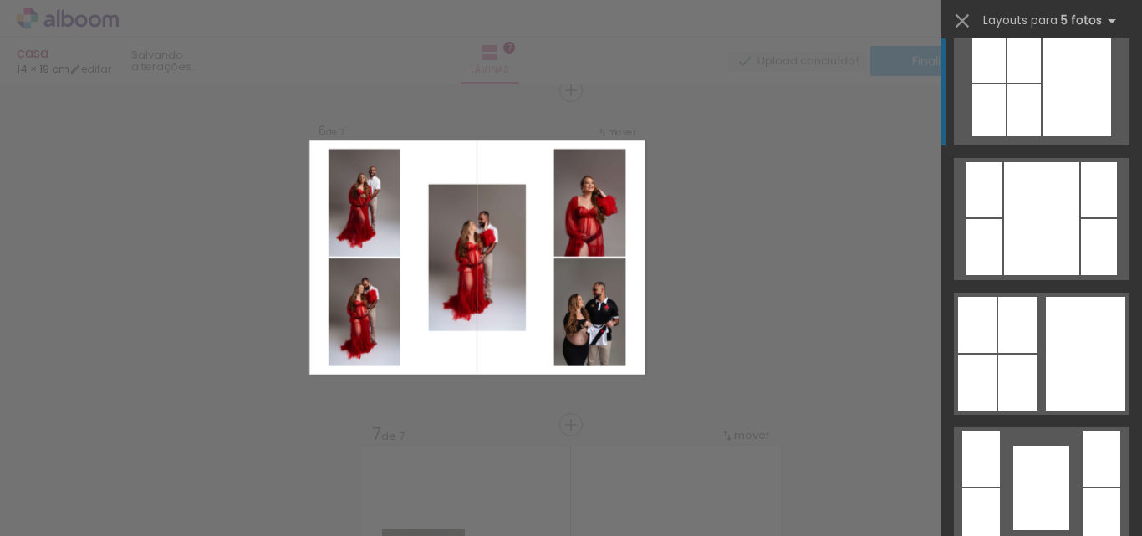
scroll to position [1421, 0]
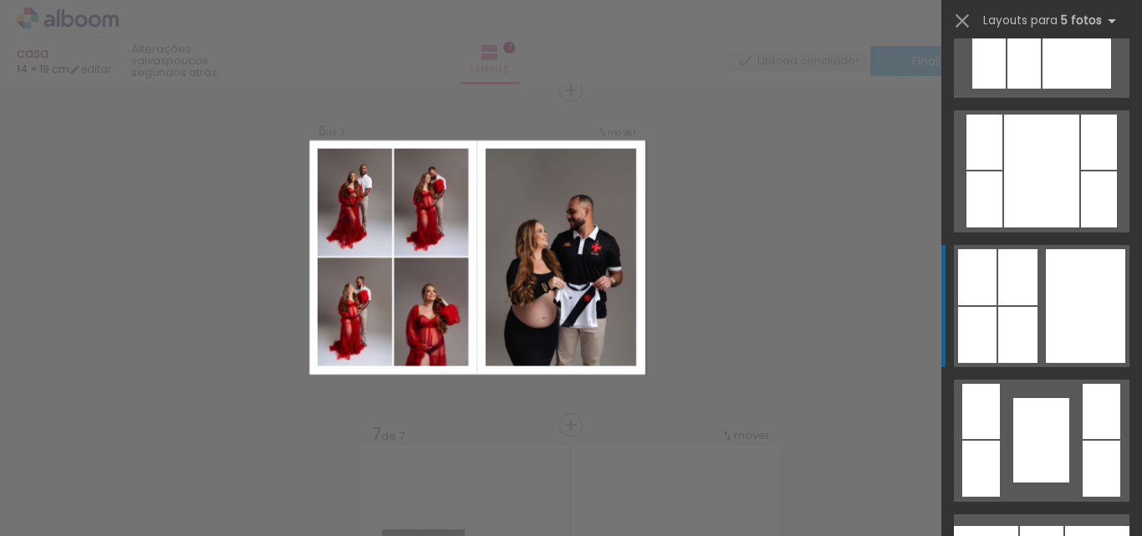
click at [1089, 333] on div at bounding box center [1084, 306] width 79 height 114
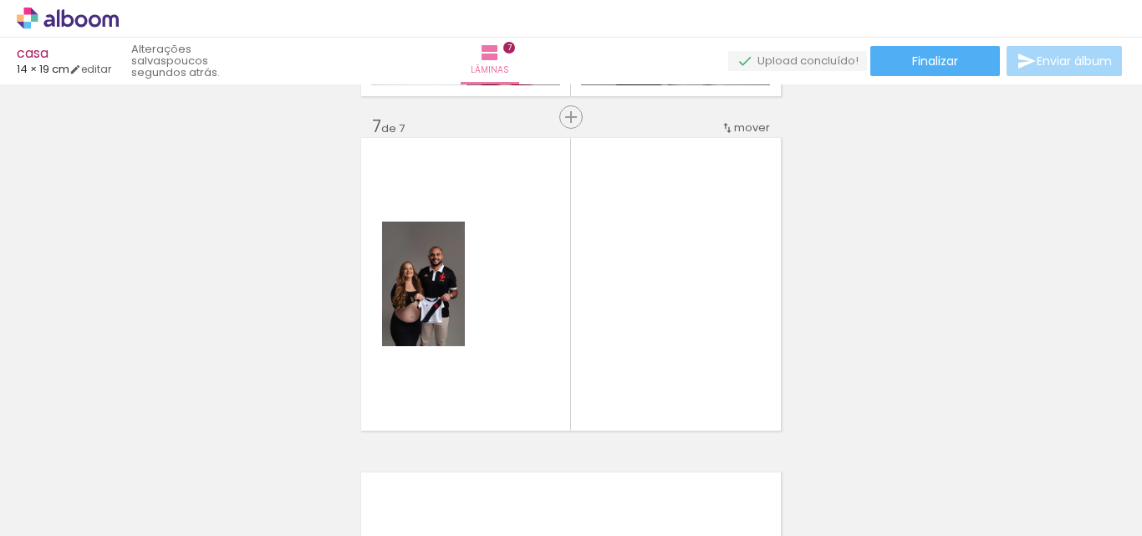
scroll to position [2027, 0]
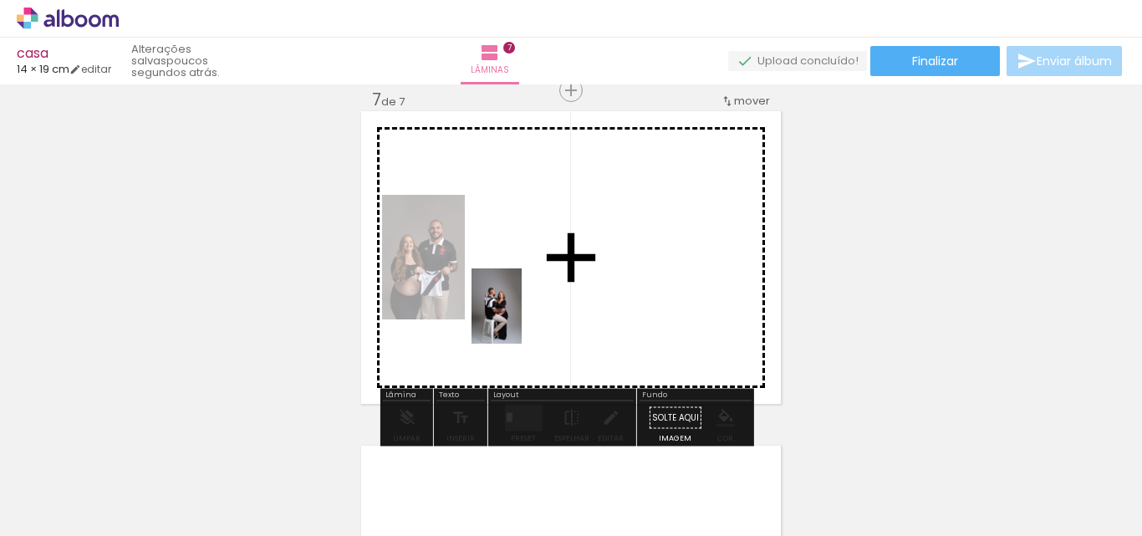
drag, startPoint x: 270, startPoint y: 490, endPoint x: 531, endPoint y: 308, distance: 318.1
click at [531, 308] on quentale-workspace at bounding box center [571, 268] width 1142 height 536
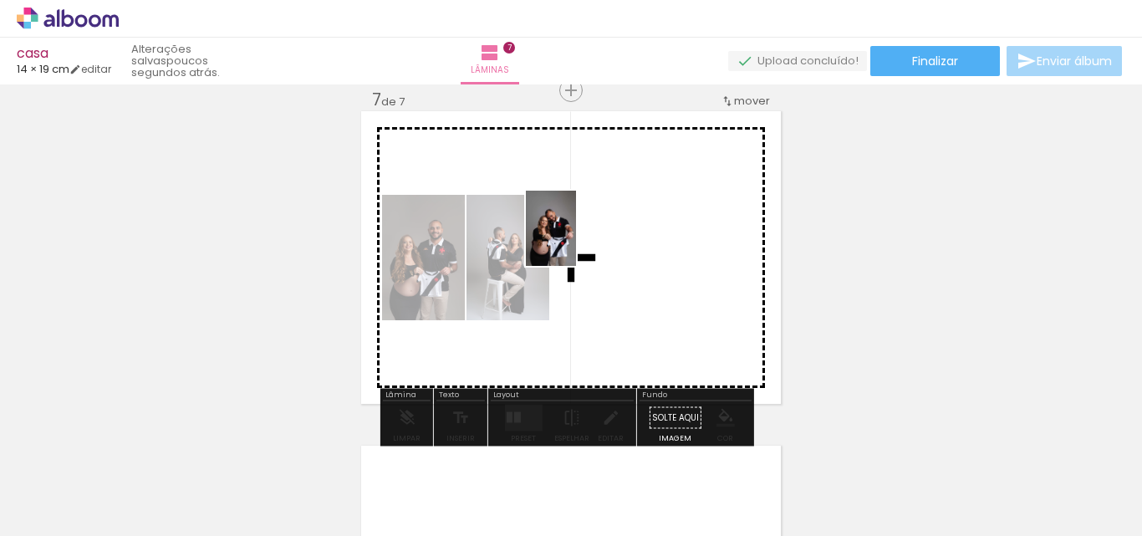
drag, startPoint x: 180, startPoint y: 491, endPoint x: 576, endPoint y: 241, distance: 468.3
click at [576, 241] on quentale-workspace at bounding box center [571, 268] width 1142 height 536
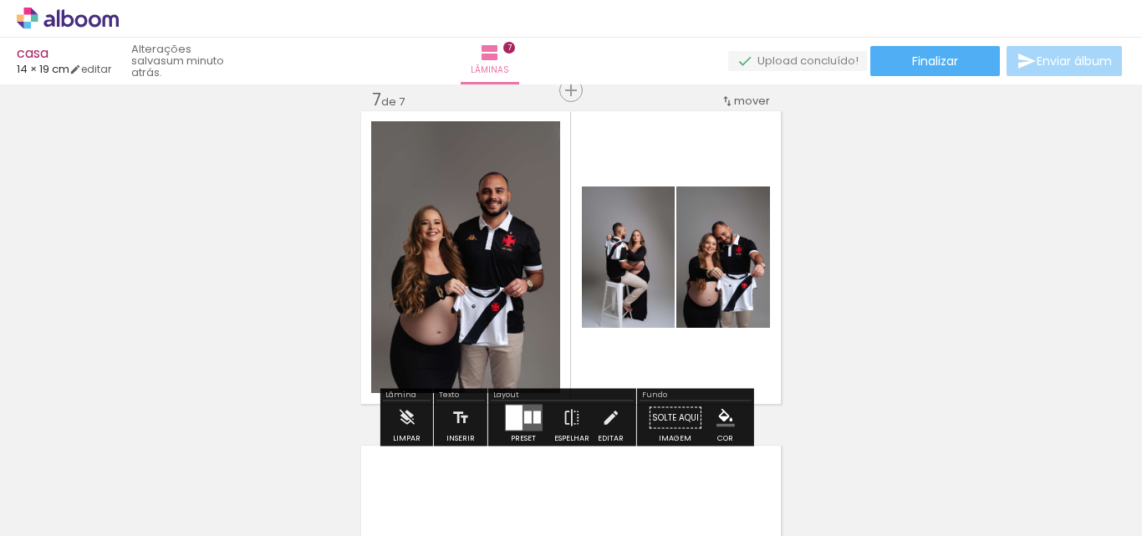
click at [511, 413] on div at bounding box center [513, 417] width 17 height 25
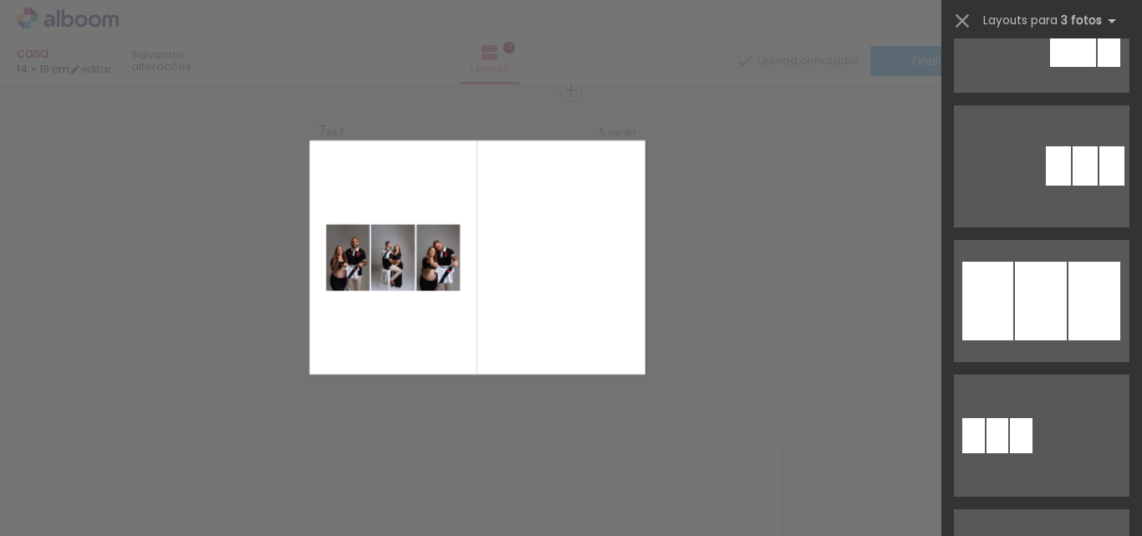
scroll to position [919, 0]
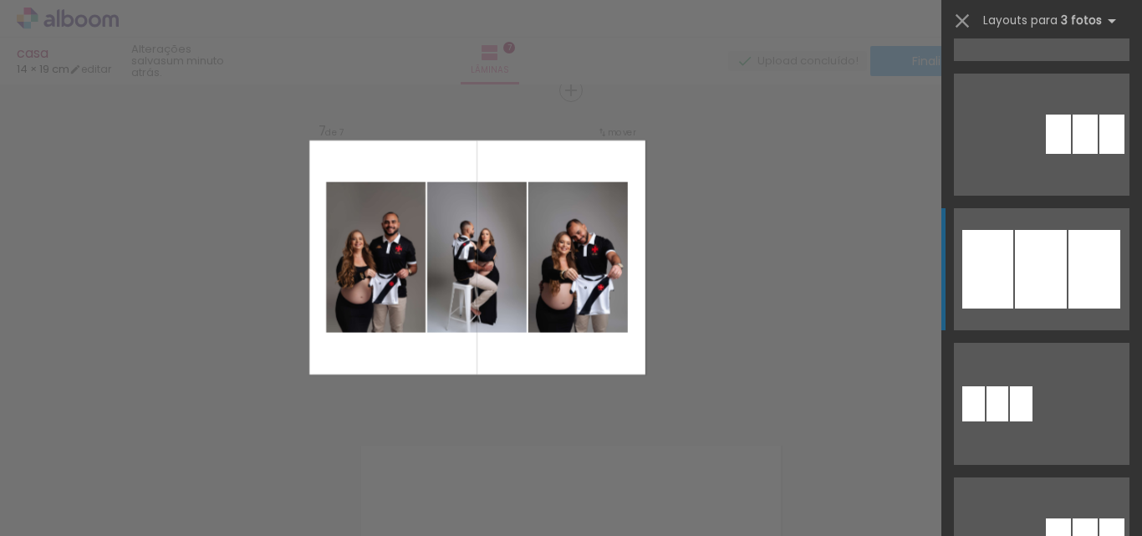
click at [1078, 281] on div at bounding box center [1094, 269] width 52 height 79
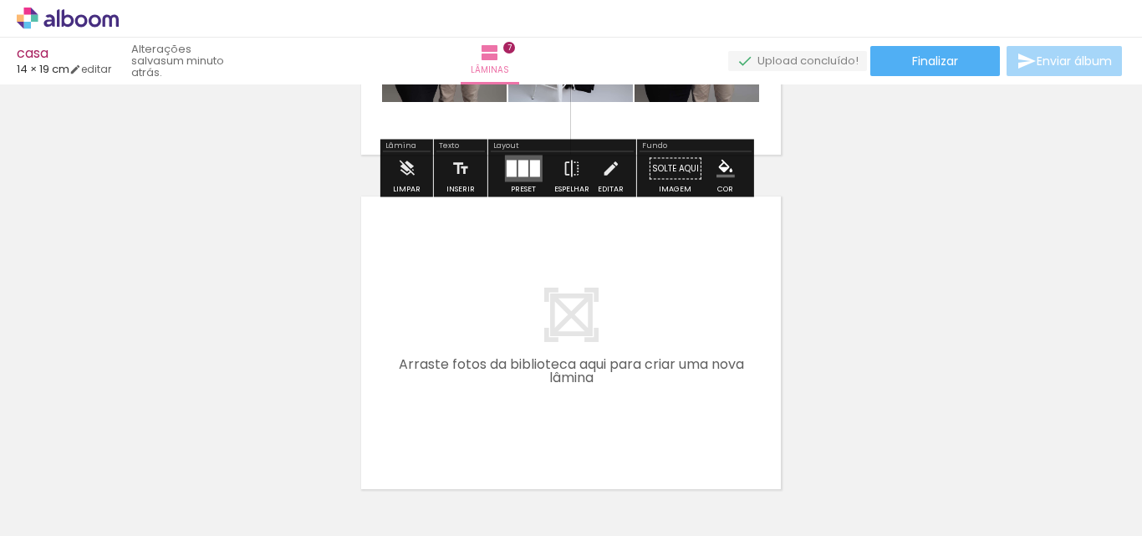
scroll to position [2362, 0]
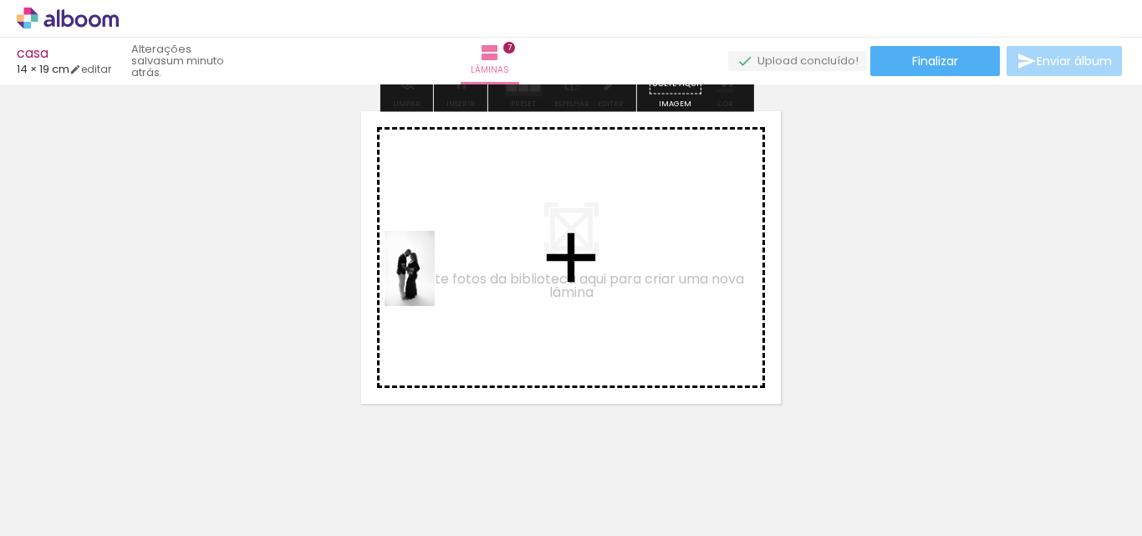
drag, startPoint x: 186, startPoint y: 490, endPoint x: 435, endPoint y: 281, distance: 325.1
click at [435, 281] on quentale-workspace at bounding box center [571, 268] width 1142 height 536
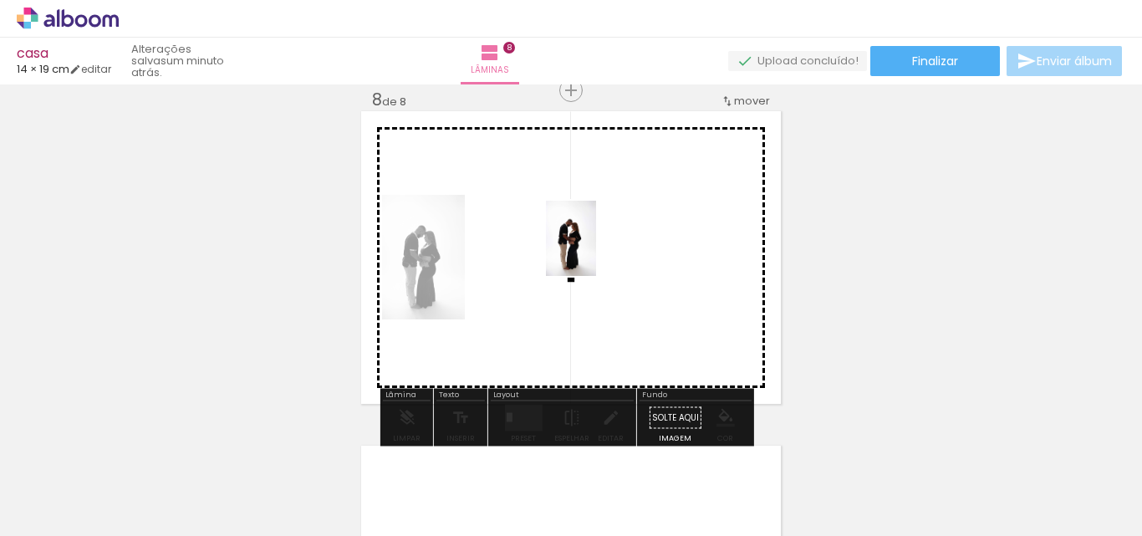
drag, startPoint x: 172, startPoint y: 509, endPoint x: 596, endPoint y: 251, distance: 496.2
click at [596, 251] on quentale-workspace at bounding box center [571, 268] width 1142 height 536
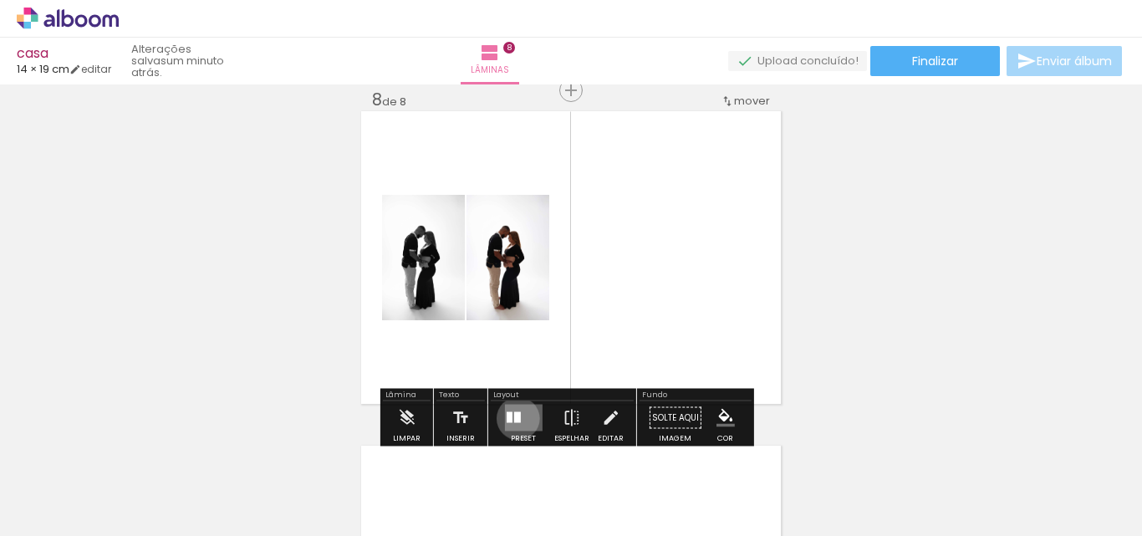
click at [514, 418] on div at bounding box center [516, 417] width 7 height 11
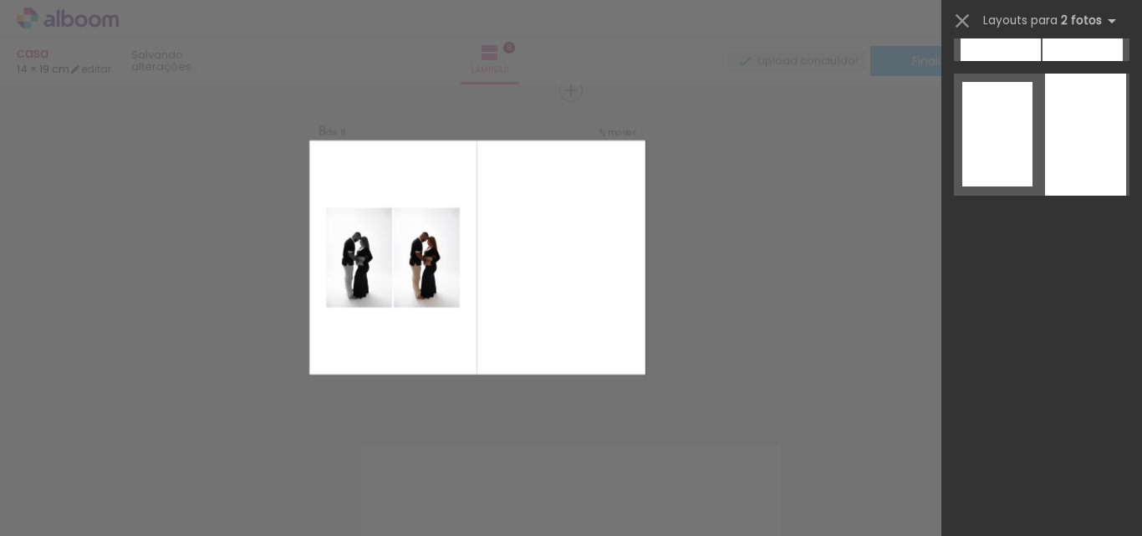
scroll to position [0, 0]
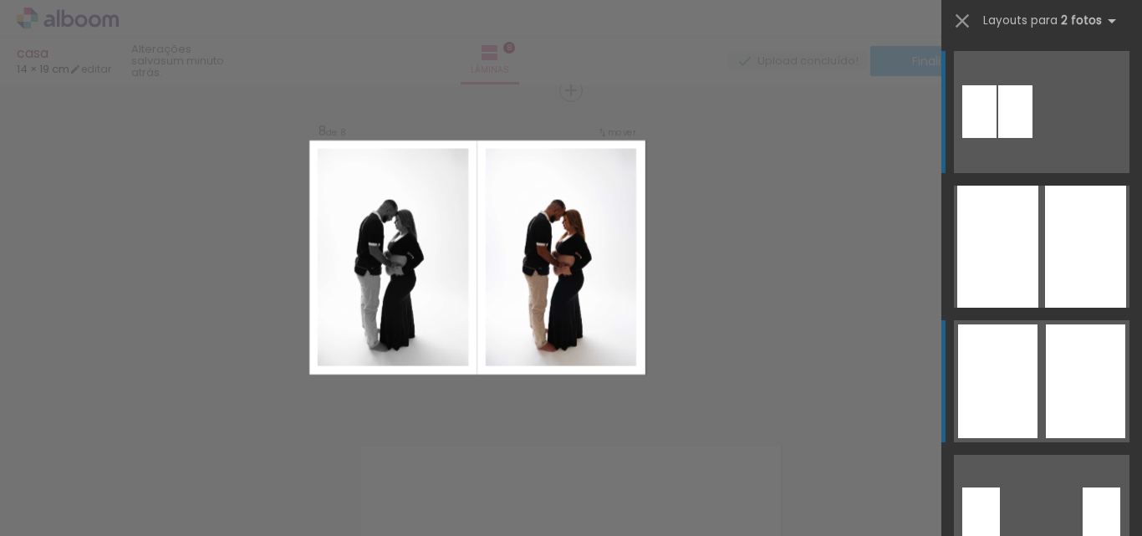
click at [1091, 364] on div at bounding box center [1084, 381] width 79 height 114
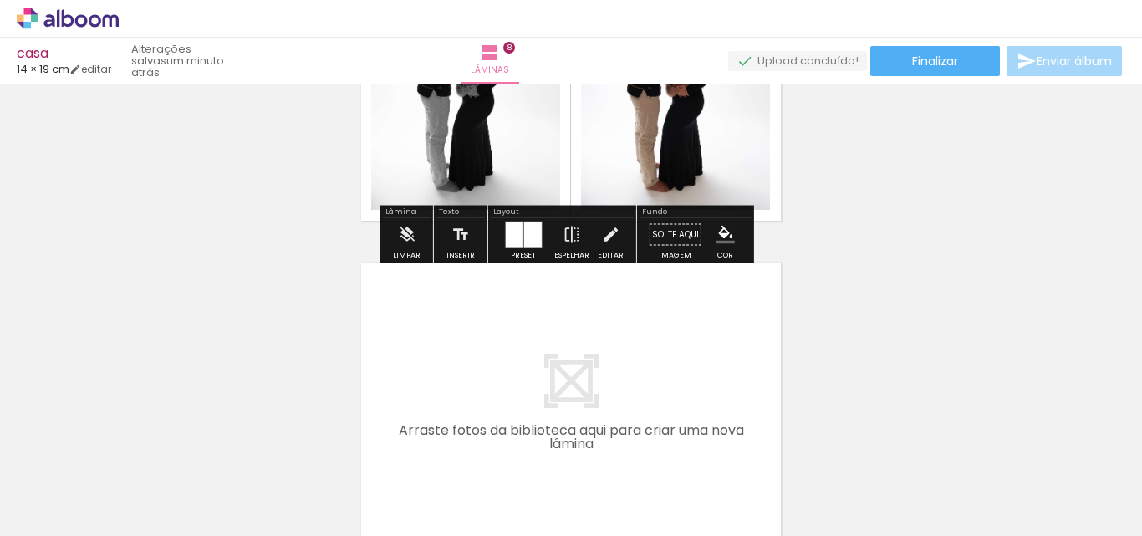
scroll to position [2612, 0]
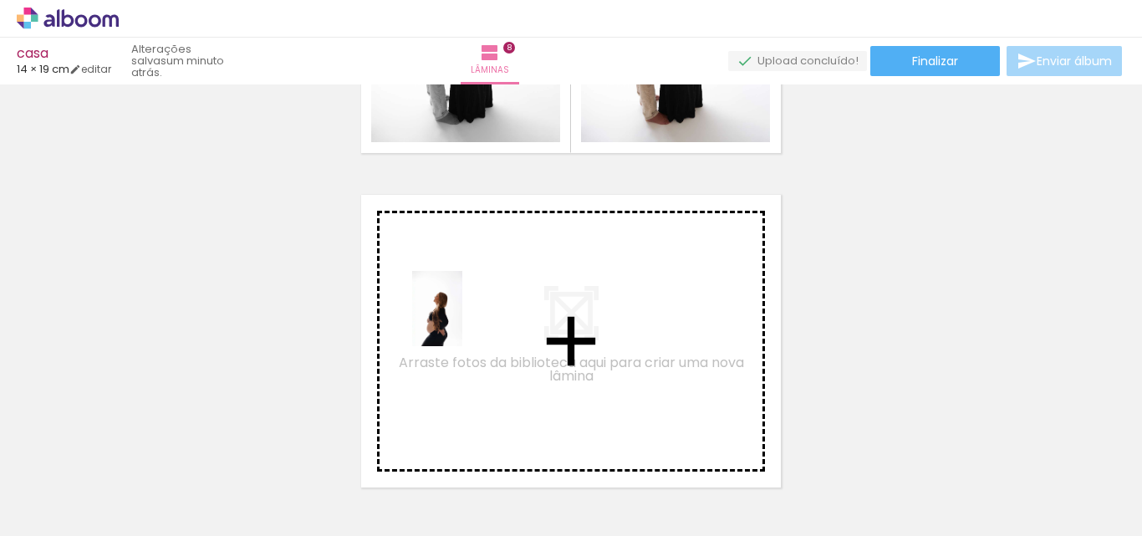
drag, startPoint x: 184, startPoint y: 498, endPoint x: 462, endPoint y: 320, distance: 330.3
click at [462, 320] on quentale-workspace at bounding box center [571, 268] width 1142 height 536
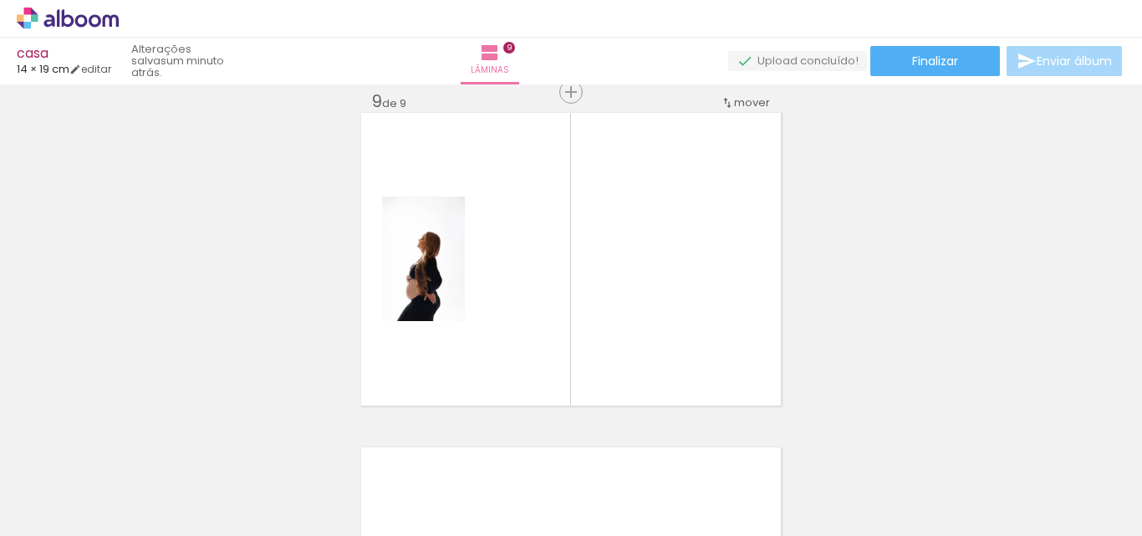
scroll to position [2696, 0]
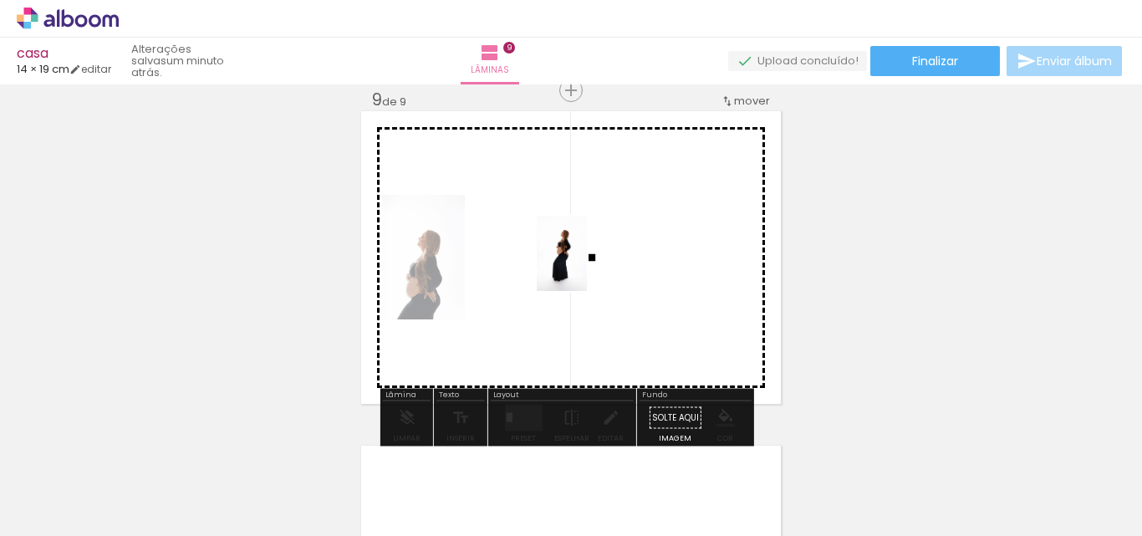
drag, startPoint x: 262, startPoint y: 486, endPoint x: 587, endPoint y: 266, distance: 392.9
click at [587, 266] on quentale-workspace at bounding box center [571, 268] width 1142 height 536
drag, startPoint x: 180, startPoint y: 484, endPoint x: 614, endPoint y: 262, distance: 487.7
click at [614, 262] on quentale-workspace at bounding box center [571, 268] width 1142 height 536
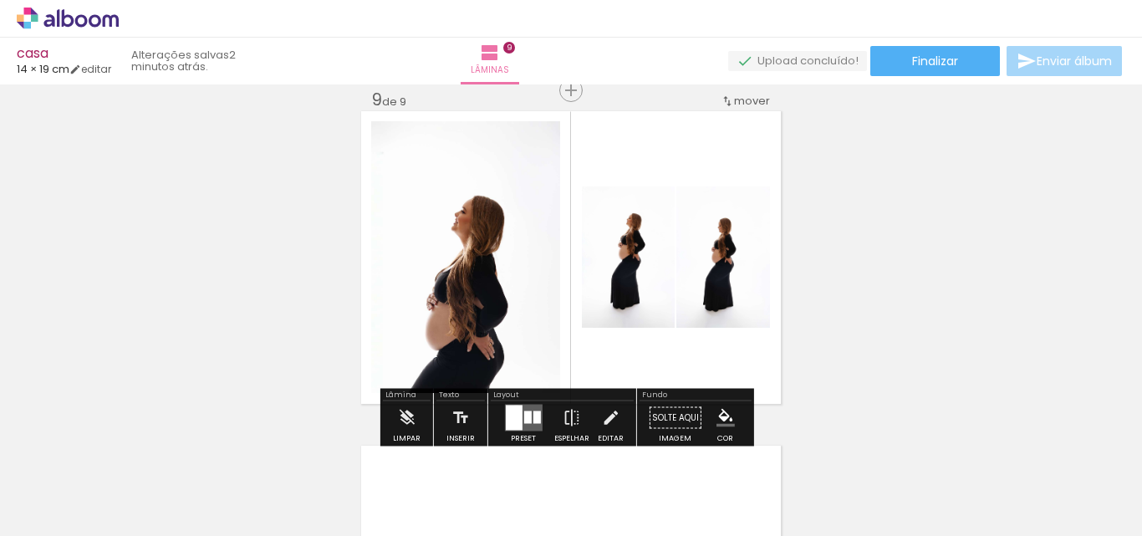
click at [512, 408] on div at bounding box center [513, 417] width 17 height 25
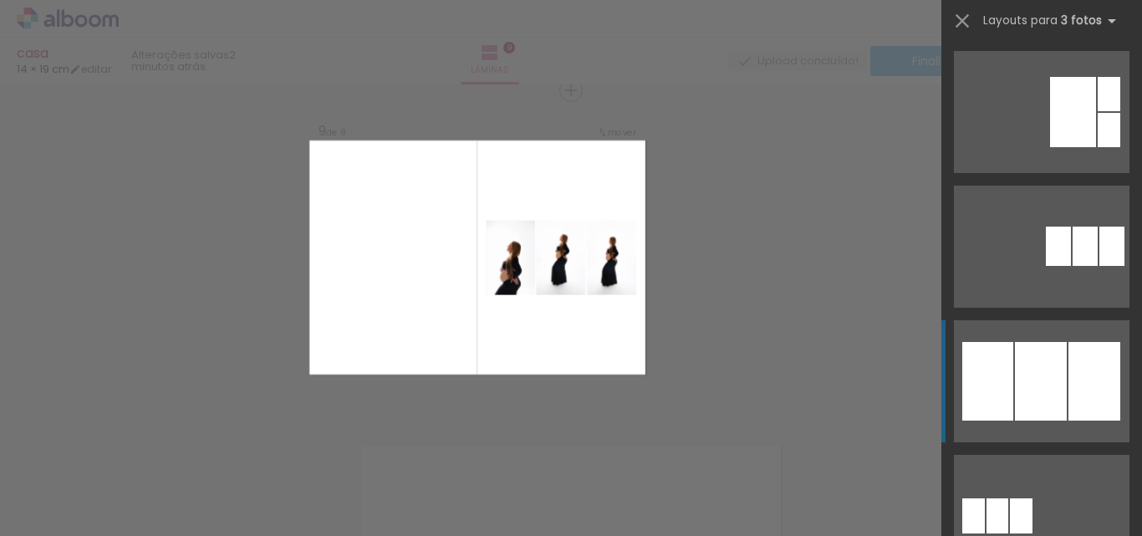
scroll to position [836, 0]
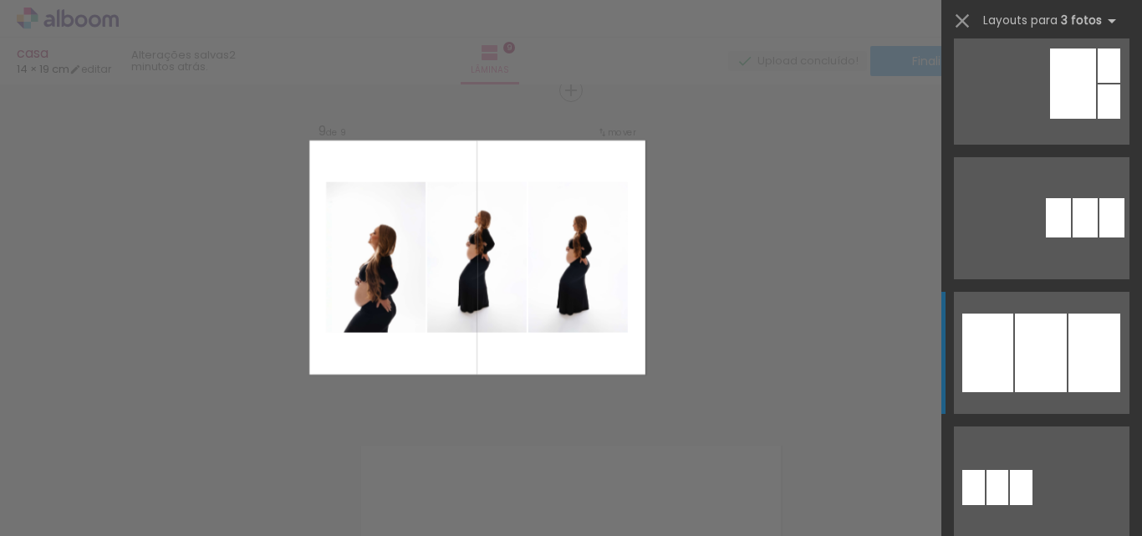
click at [1051, 328] on div at bounding box center [1040, 352] width 52 height 79
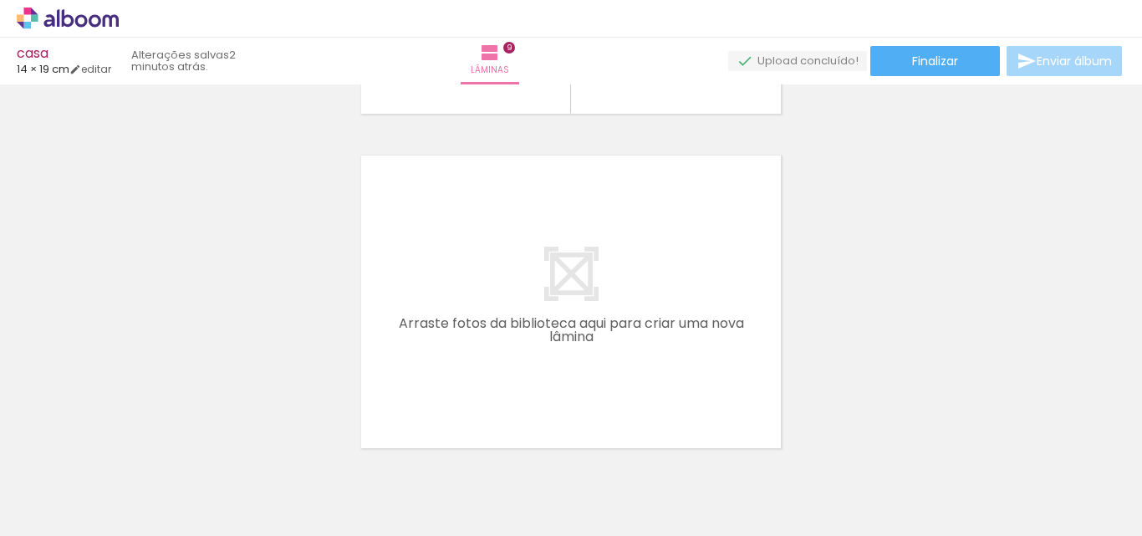
scroll to position [3030, 0]
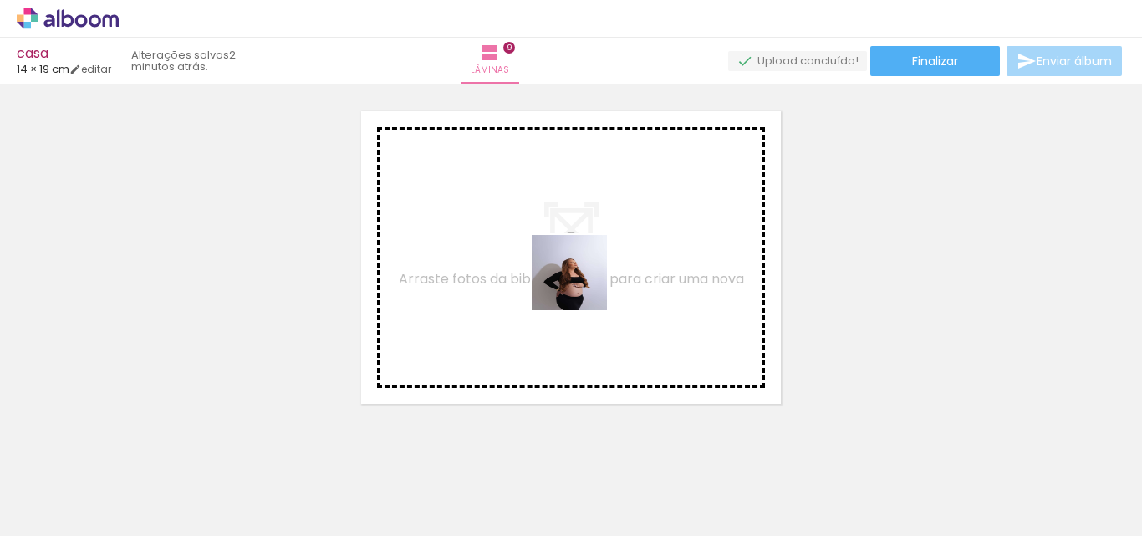
drag, startPoint x: 279, startPoint y: 489, endPoint x: 179, endPoint y: 482, distance: 100.5
click at [587, 278] on quentale-workspace at bounding box center [571, 268] width 1142 height 536
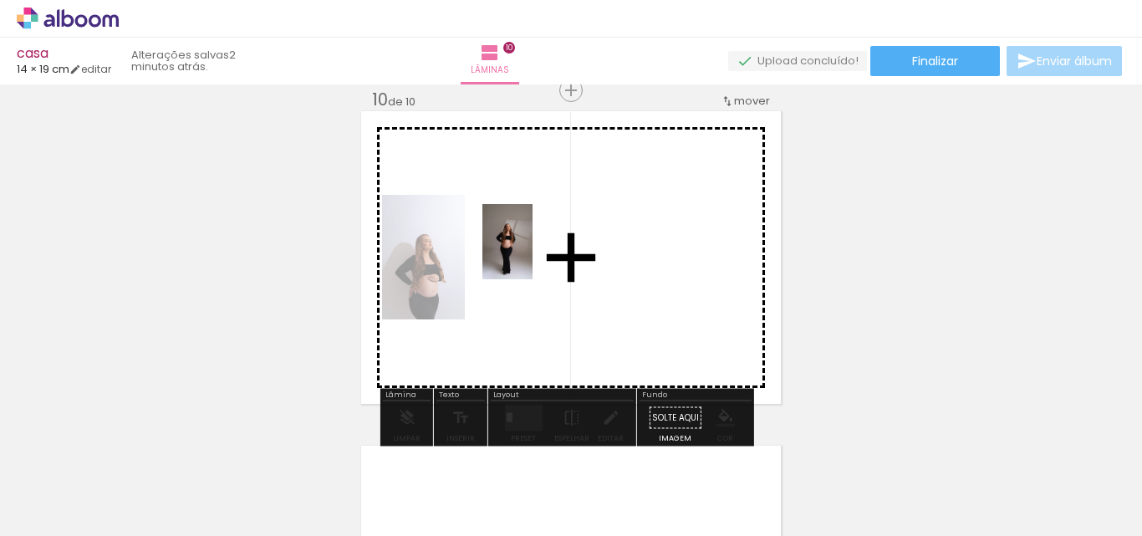
drag, startPoint x: 171, startPoint y: 486, endPoint x: 532, endPoint y: 254, distance: 429.3
click at [532, 254] on quentale-workspace at bounding box center [571, 268] width 1142 height 536
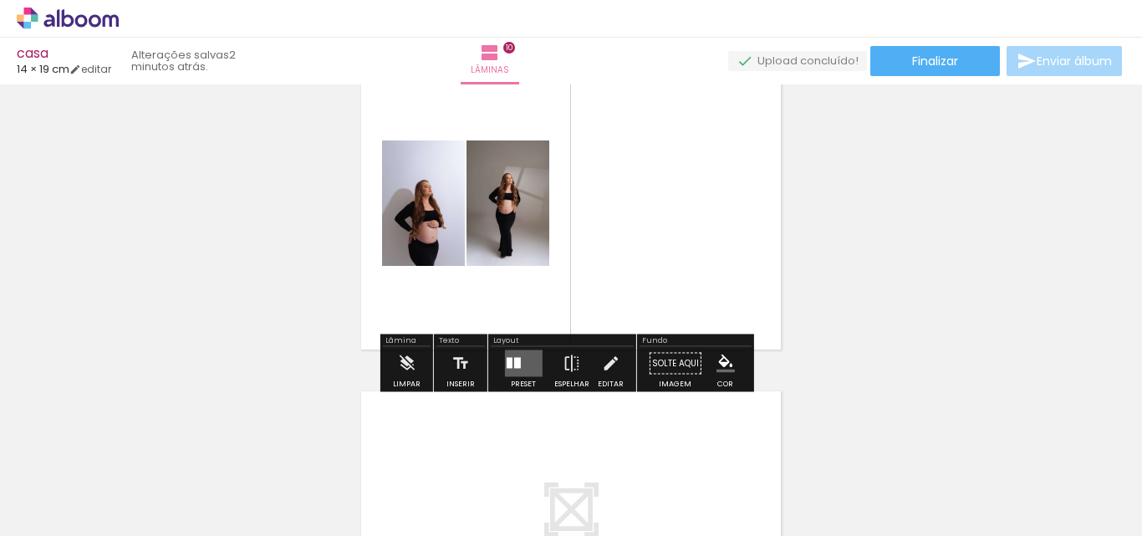
scroll to position [3114, 0]
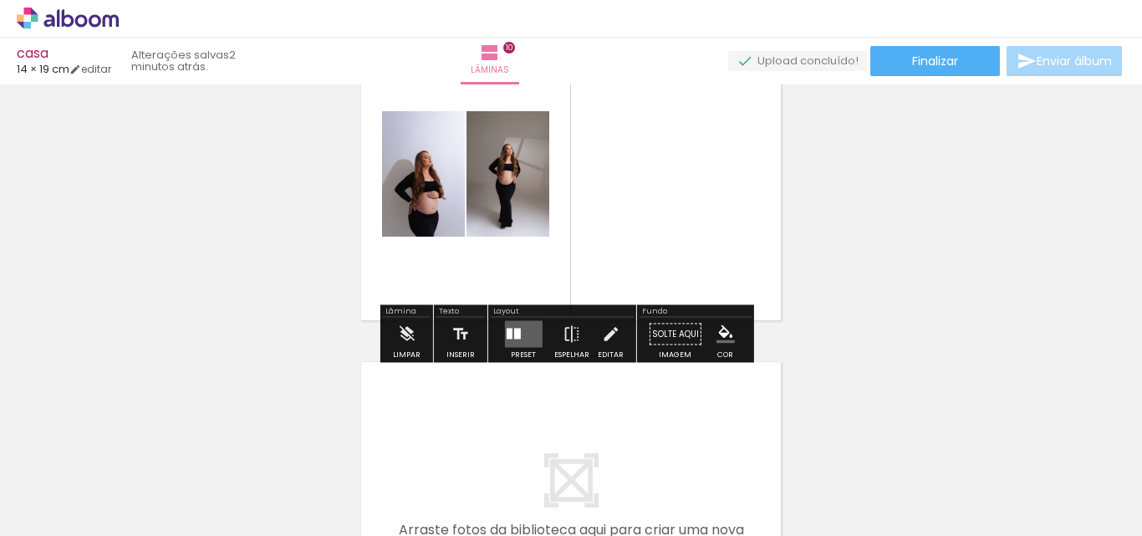
click at [513, 336] on div at bounding box center [516, 333] width 7 height 11
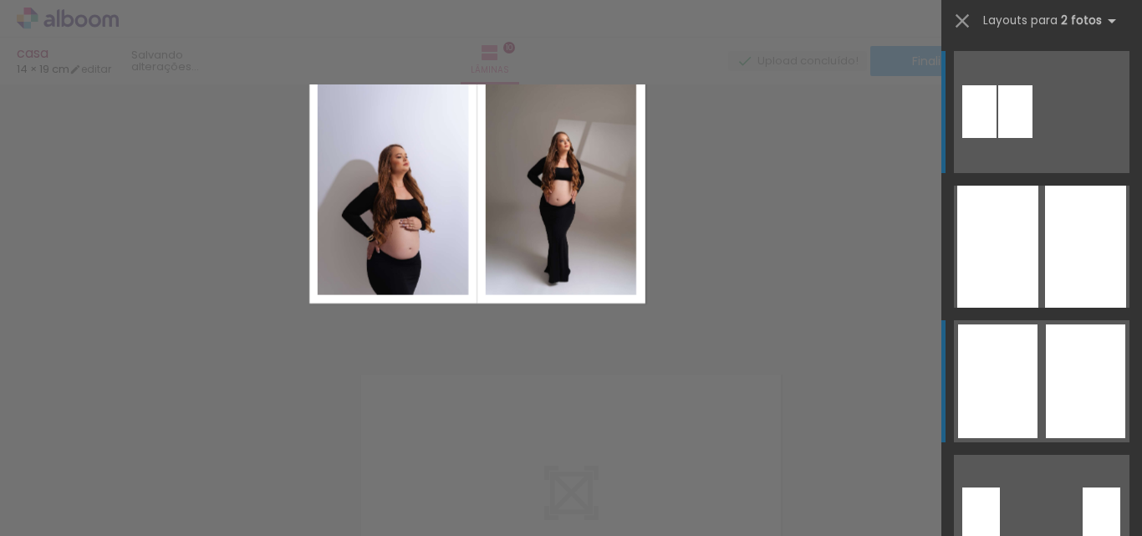
scroll to position [3030, 0]
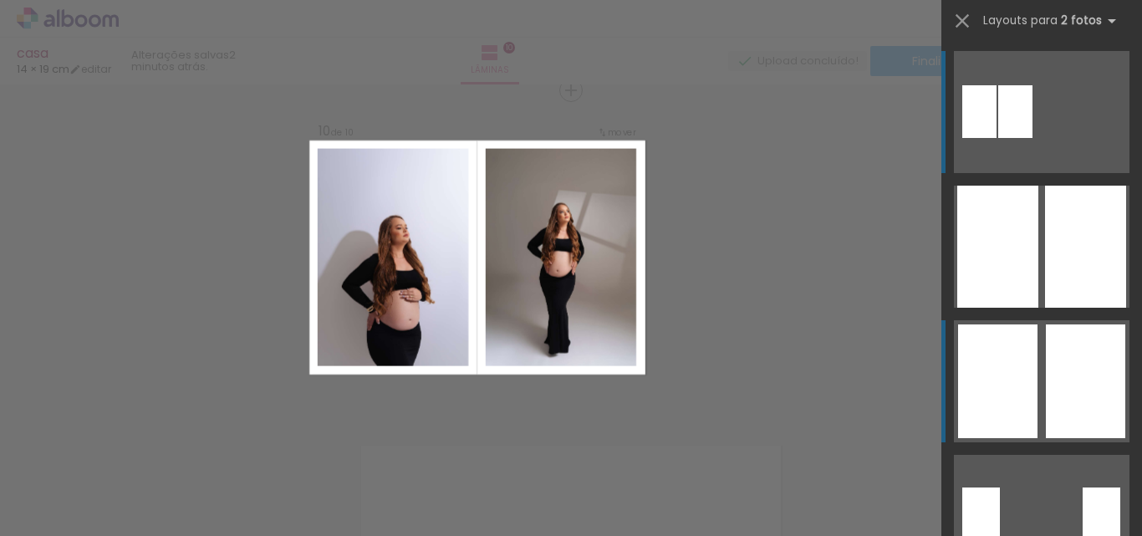
click at [1021, 356] on div at bounding box center [997, 381] width 79 height 114
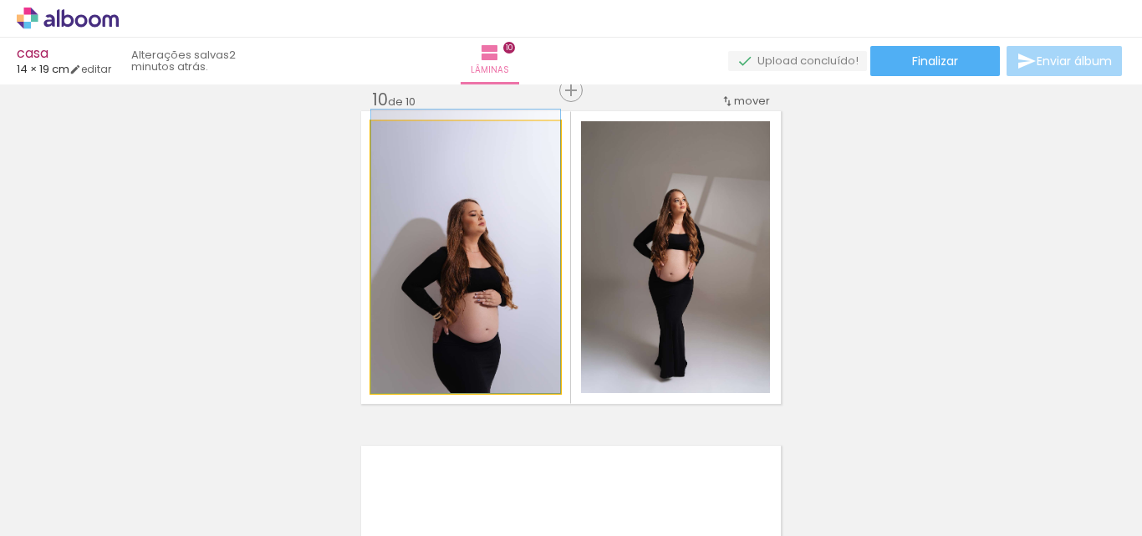
drag, startPoint x: 430, startPoint y: 328, endPoint x: 440, endPoint y: 287, distance: 42.4
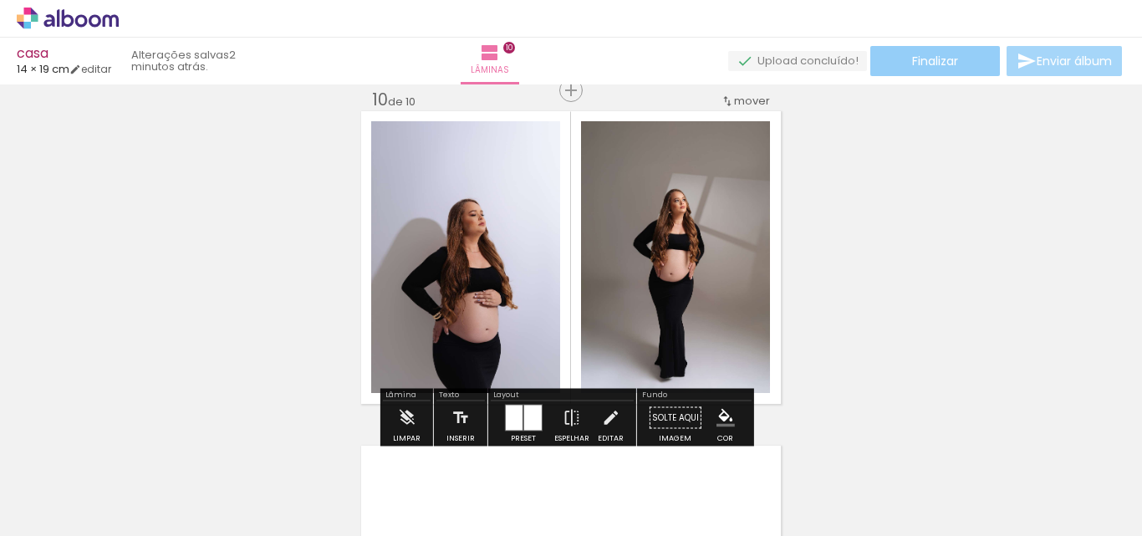
click at [928, 64] on span "Finalizar" at bounding box center [935, 61] width 46 height 12
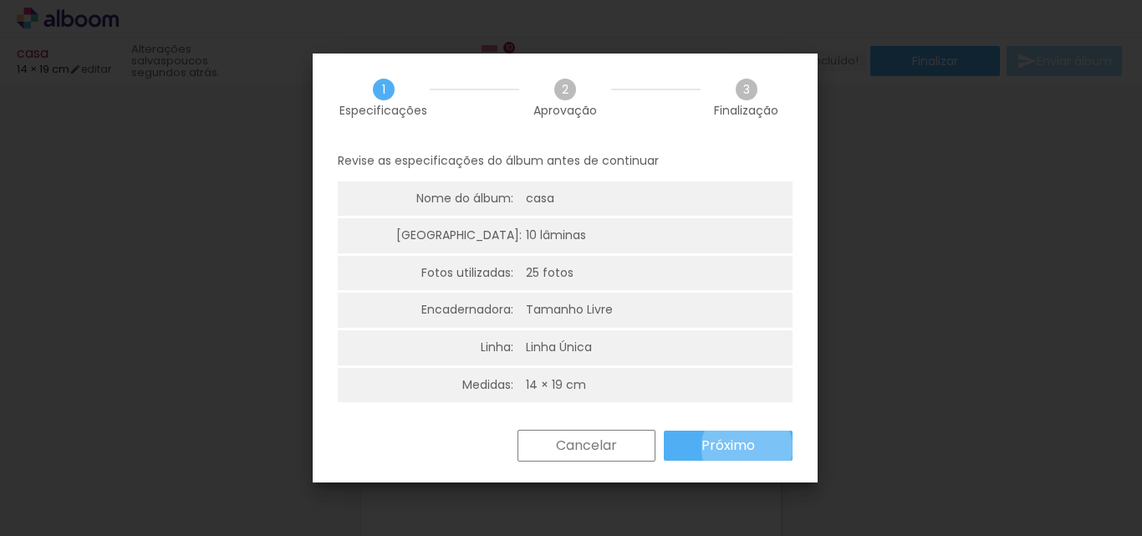
click at [0, 0] on slot "Próximo" at bounding box center [0, 0] width 0 height 0
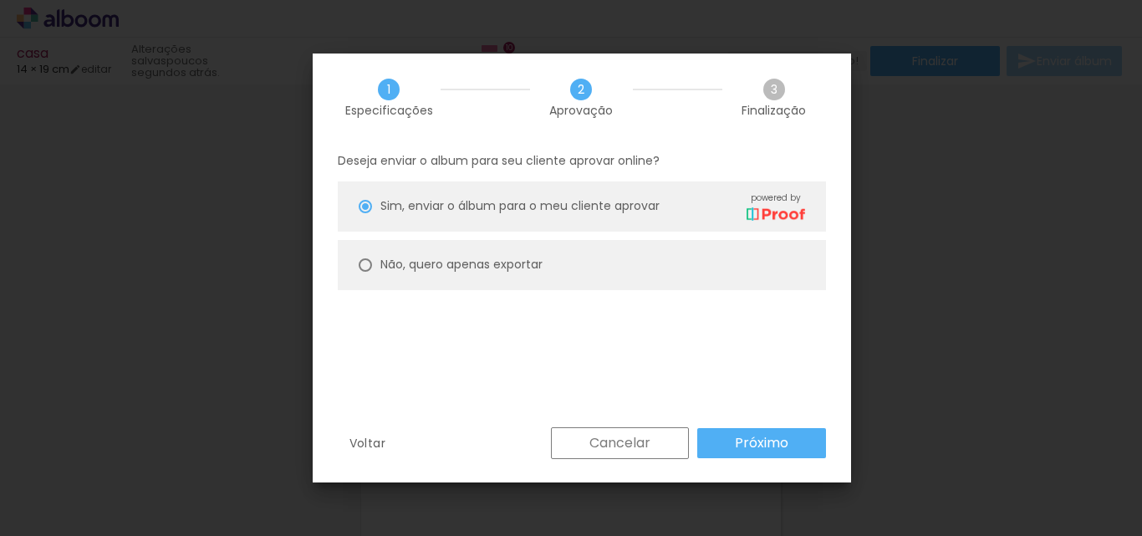
click at [374, 262] on paper-radio-button "Não, quero apenas exportar" at bounding box center [582, 265] width 488 height 50
type paper-radio-button "on"
click at [743, 453] on paper-button "Próximo" at bounding box center [761, 443] width 129 height 30
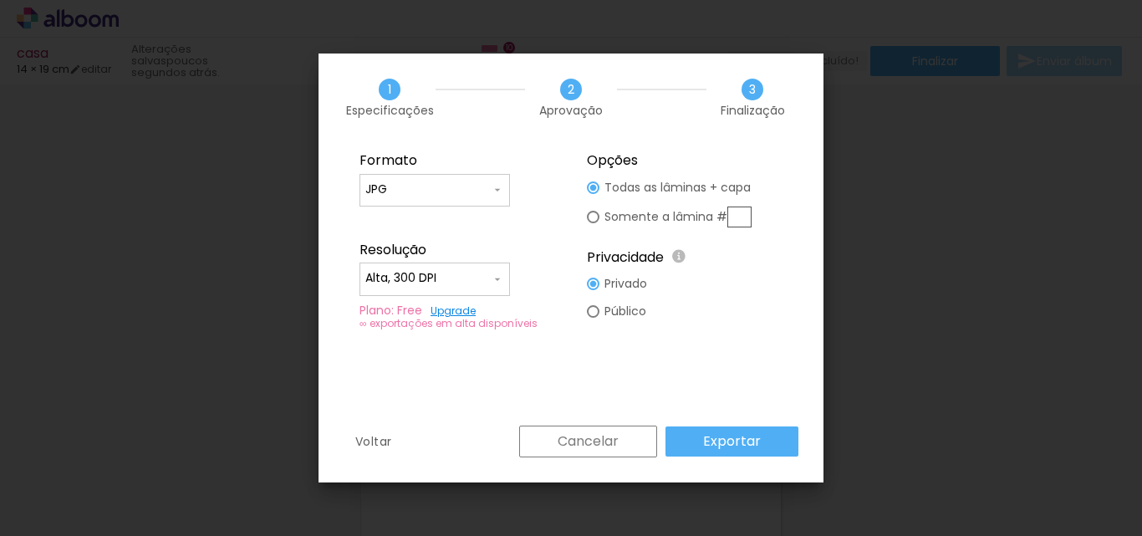
click at [492, 268] on paper-input-container "Alta, 300 DPI" at bounding box center [434, 278] width 150 height 33
click at [452, 308] on paper-item "Baixa" at bounding box center [434, 308] width 150 height 33
type input "Baixa"
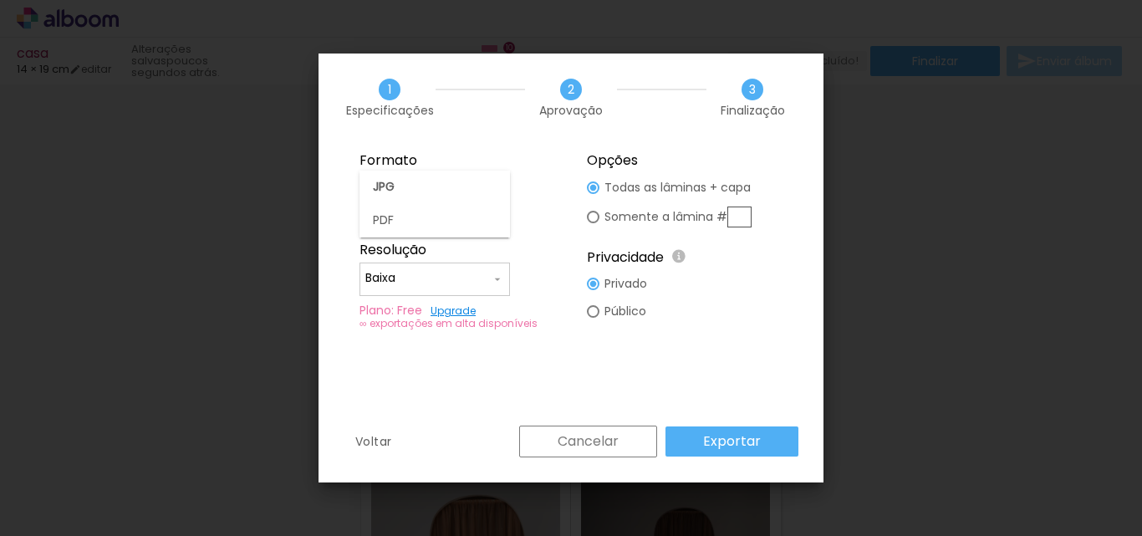
click at [445, 222] on fieldset "Formato JPG PDF Resolução Alta, 300 DPI Baixa Plano: Free Upgrade ∞ exportações…" at bounding box center [457, 241] width 224 height 200
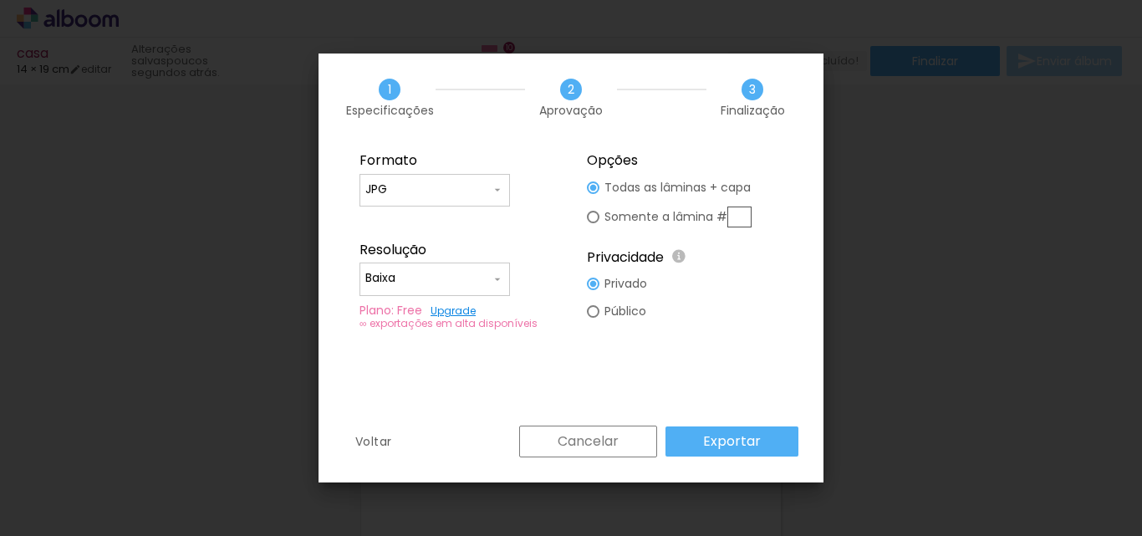
click at [0, 0] on slot "Exportar" at bounding box center [0, 0] width 0 height 0
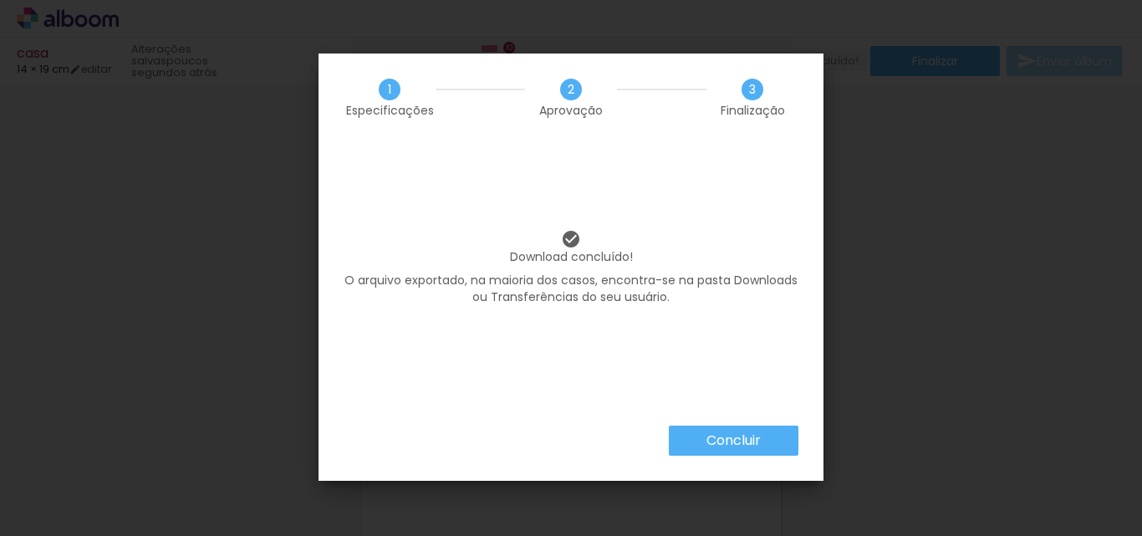
click at [0, 0] on slot "Concluir" at bounding box center [0, 0] width 0 height 0
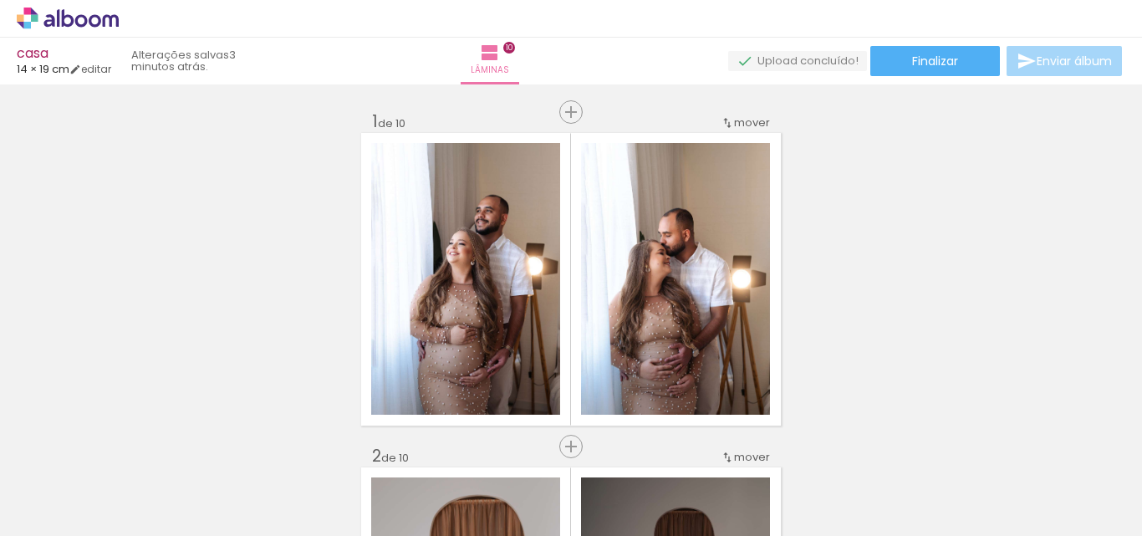
scroll to position [3030, 0]
